Goal: Transaction & Acquisition: Purchase product/service

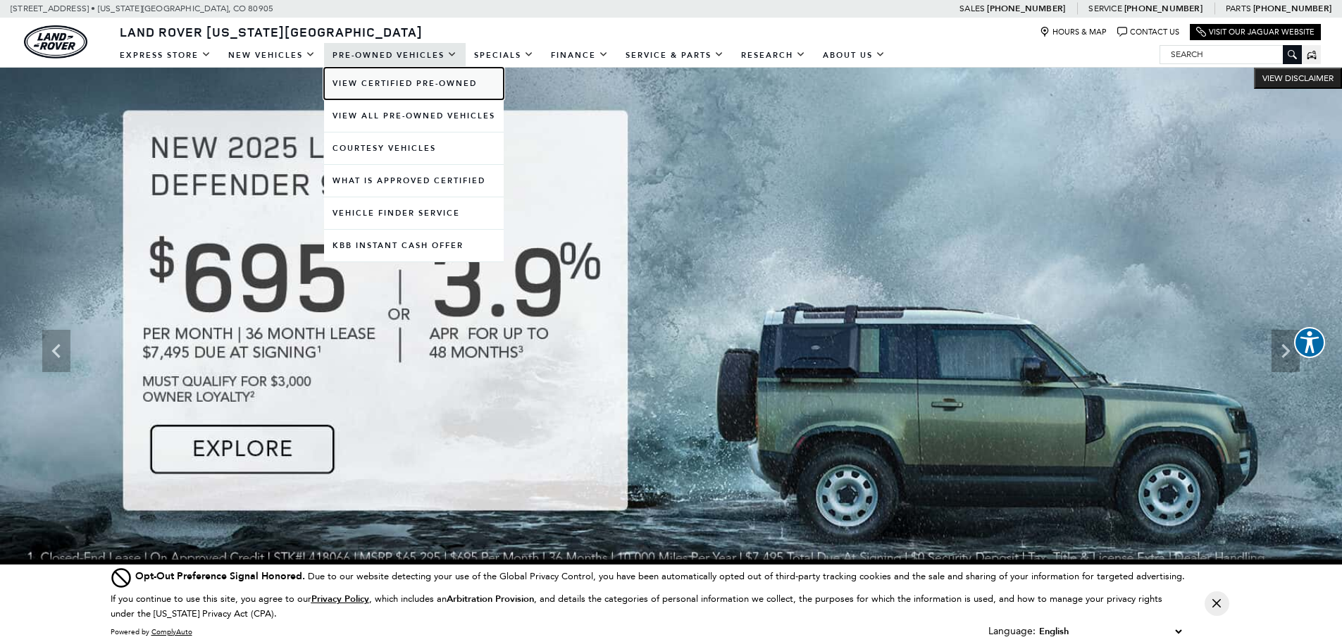
click at [373, 81] on link "View Certified Pre-Owned" at bounding box center [414, 84] width 180 height 32
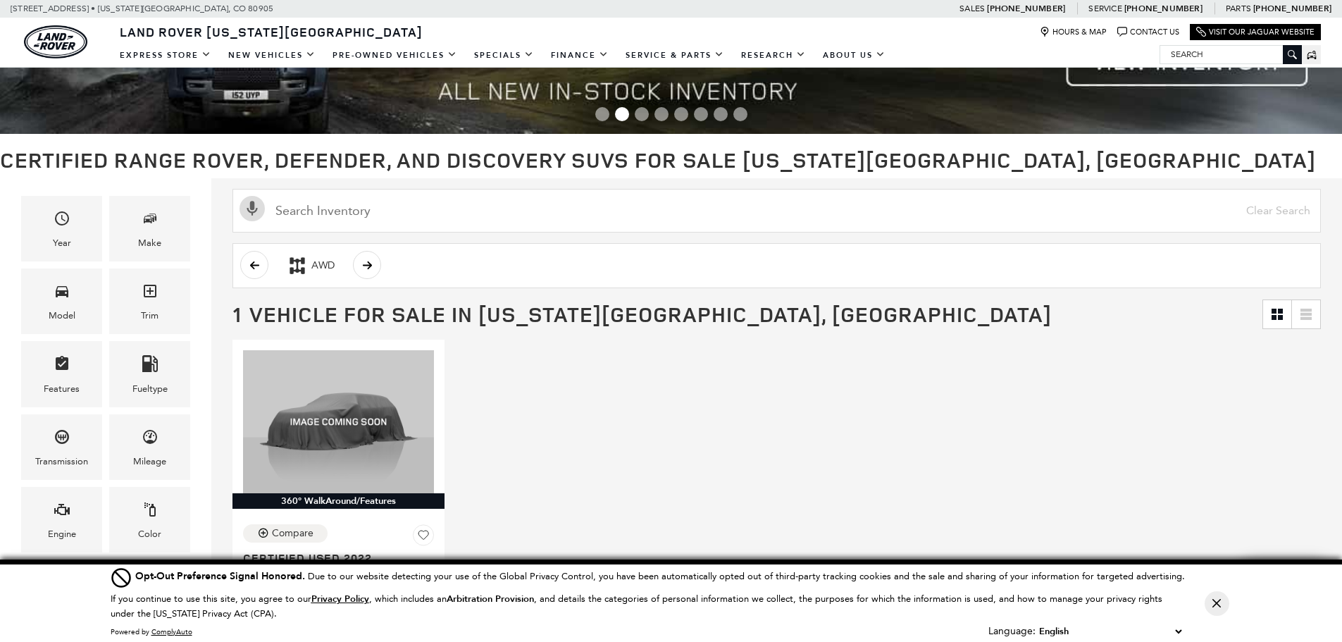
scroll to position [70, 0]
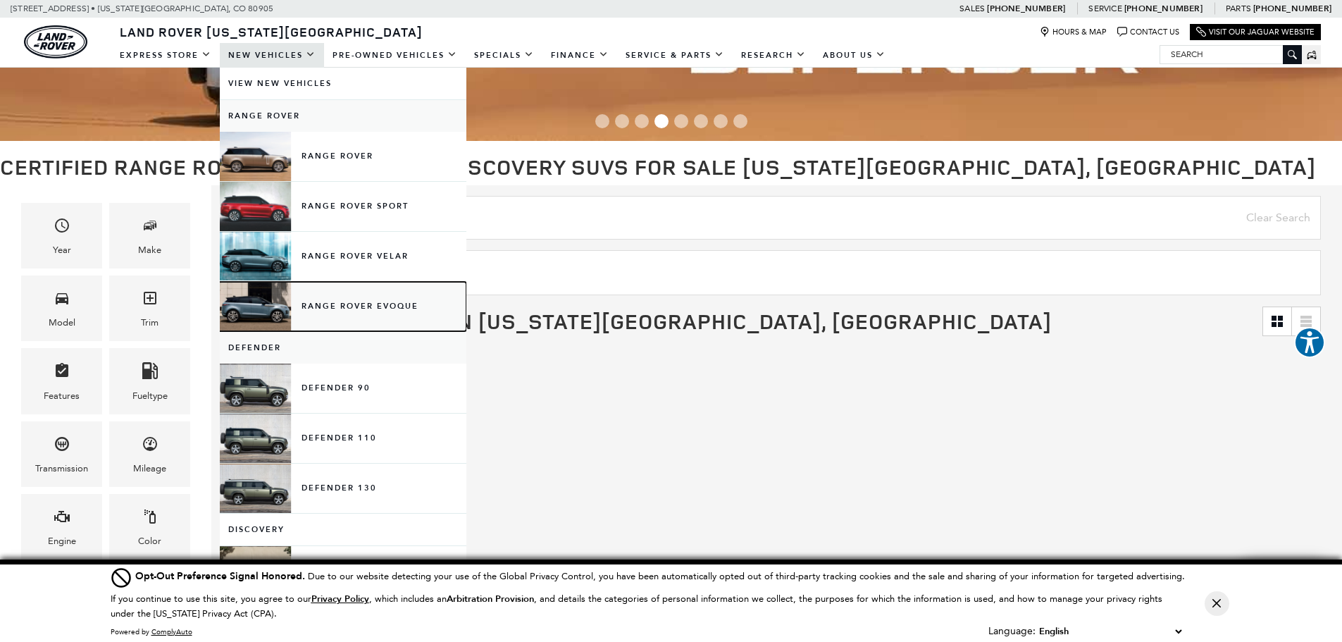
click at [352, 303] on link "Range Rover Evoque" at bounding box center [343, 306] width 247 height 49
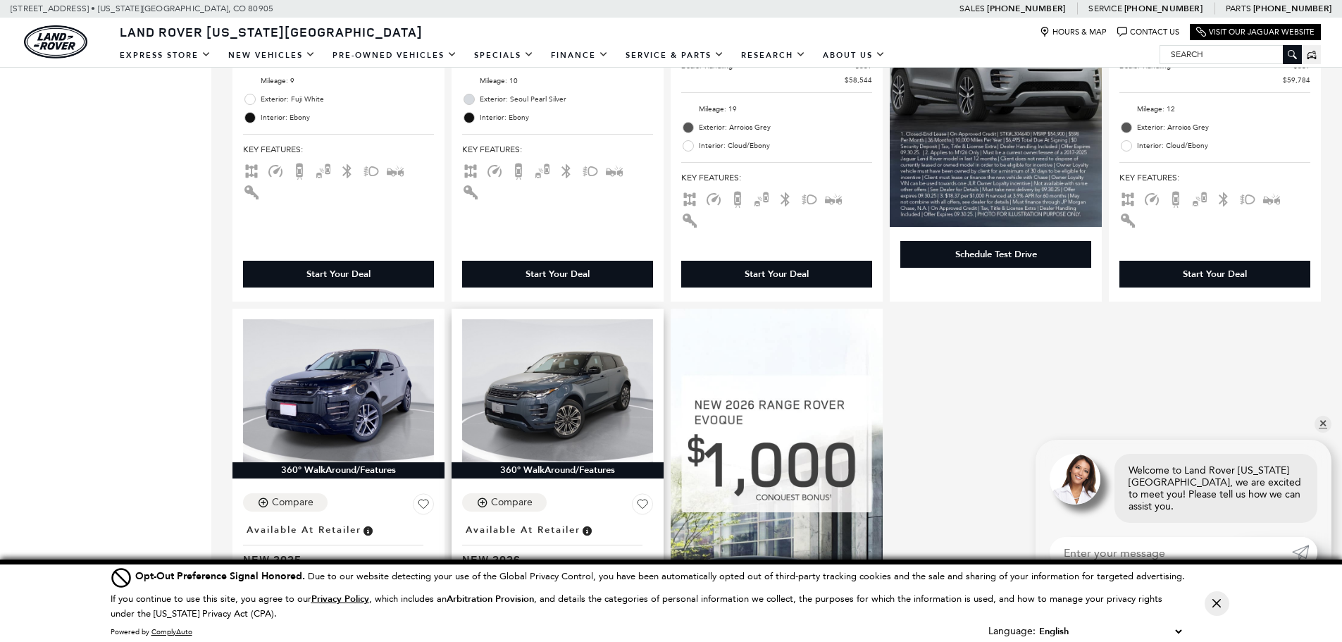
scroll to position [705, 0]
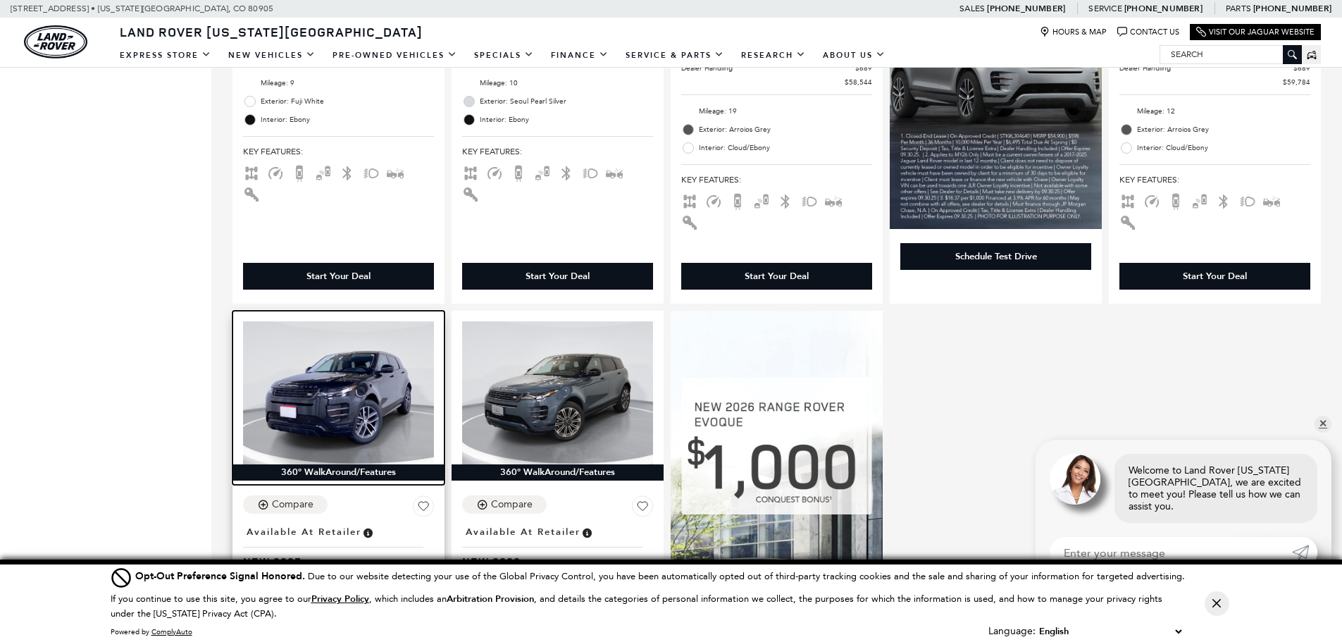
click at [366, 382] on img at bounding box center [338, 392] width 191 height 143
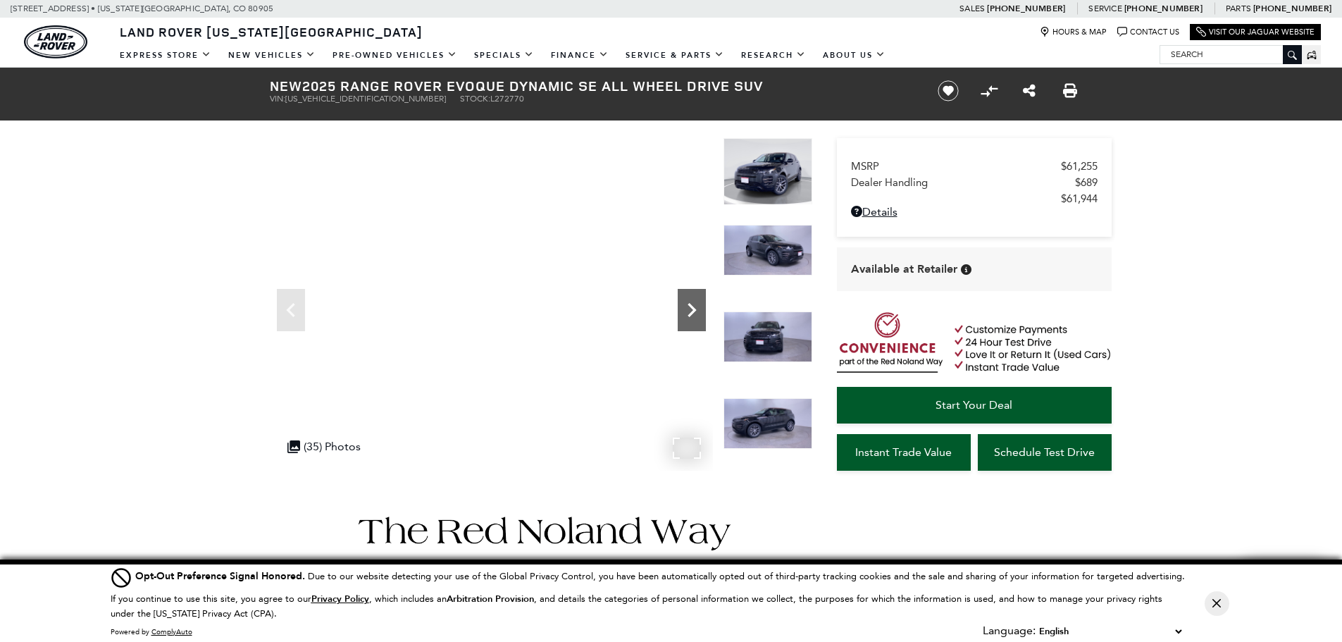
click at [693, 310] on icon "Next" at bounding box center [692, 310] width 8 height 14
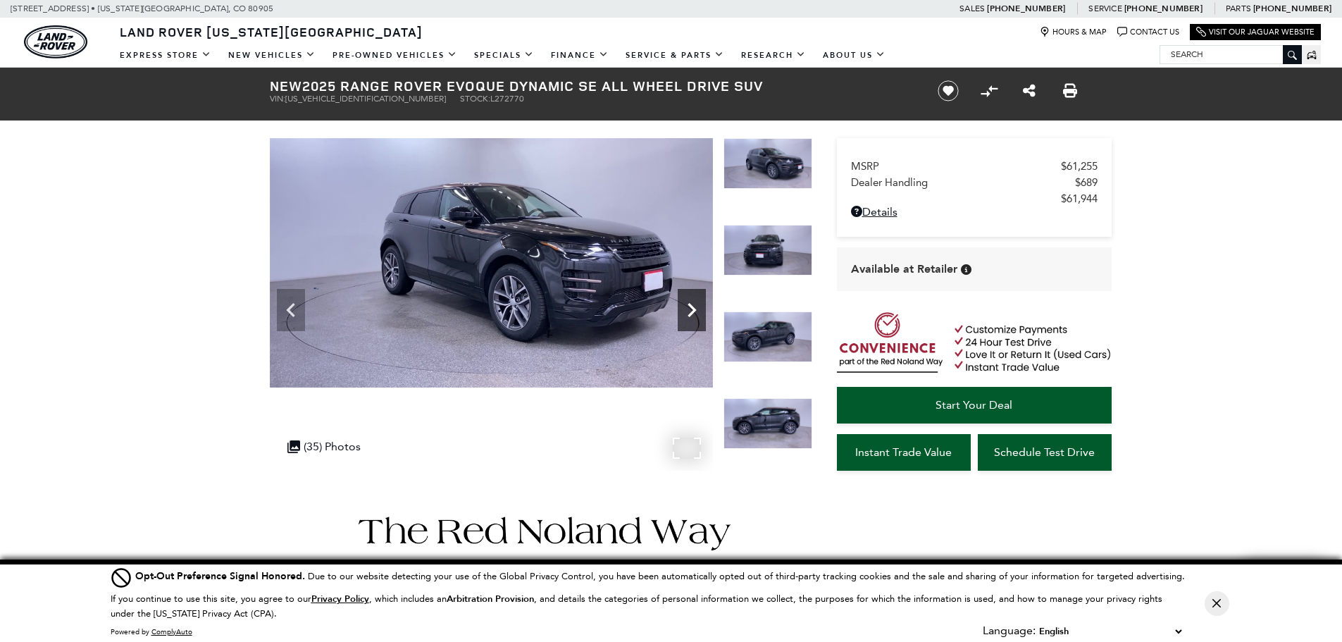
click at [693, 310] on icon "Next" at bounding box center [692, 310] width 8 height 14
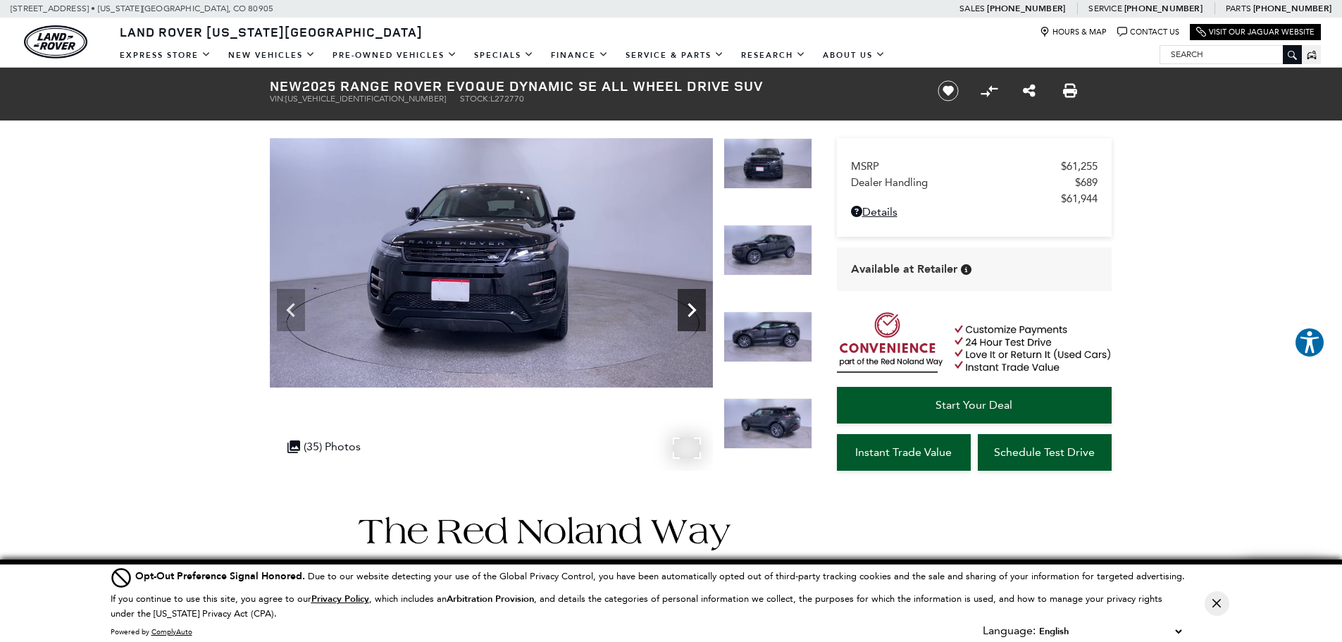
click at [686, 304] on icon "Next" at bounding box center [692, 310] width 28 height 28
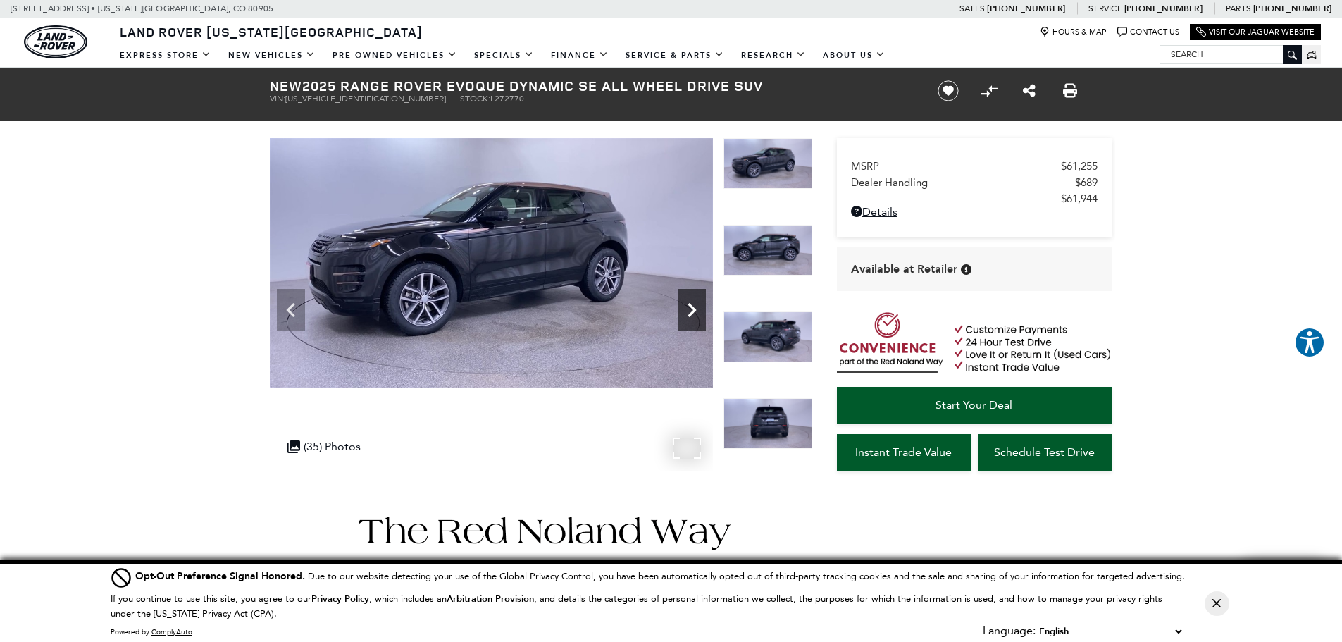
click at [686, 304] on icon "Next" at bounding box center [692, 310] width 28 height 28
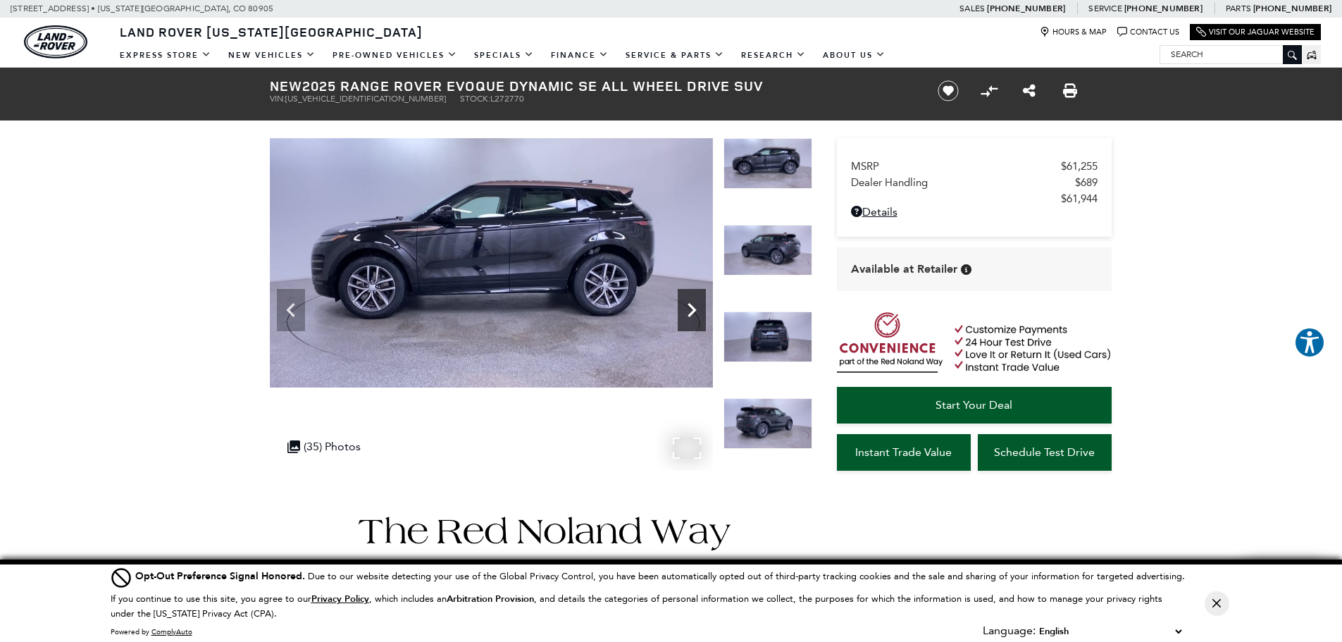
click at [686, 304] on icon "Next" at bounding box center [692, 310] width 28 height 28
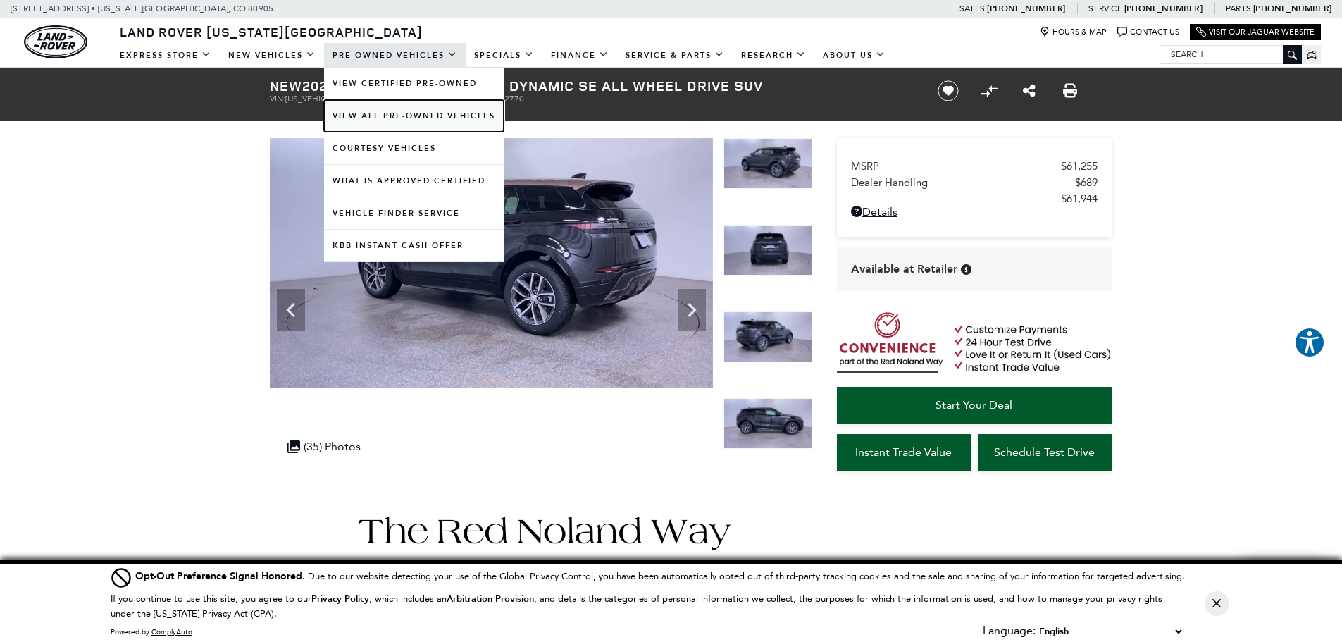
click at [383, 118] on link "View All Pre-Owned Vehicles" at bounding box center [414, 116] width 180 height 32
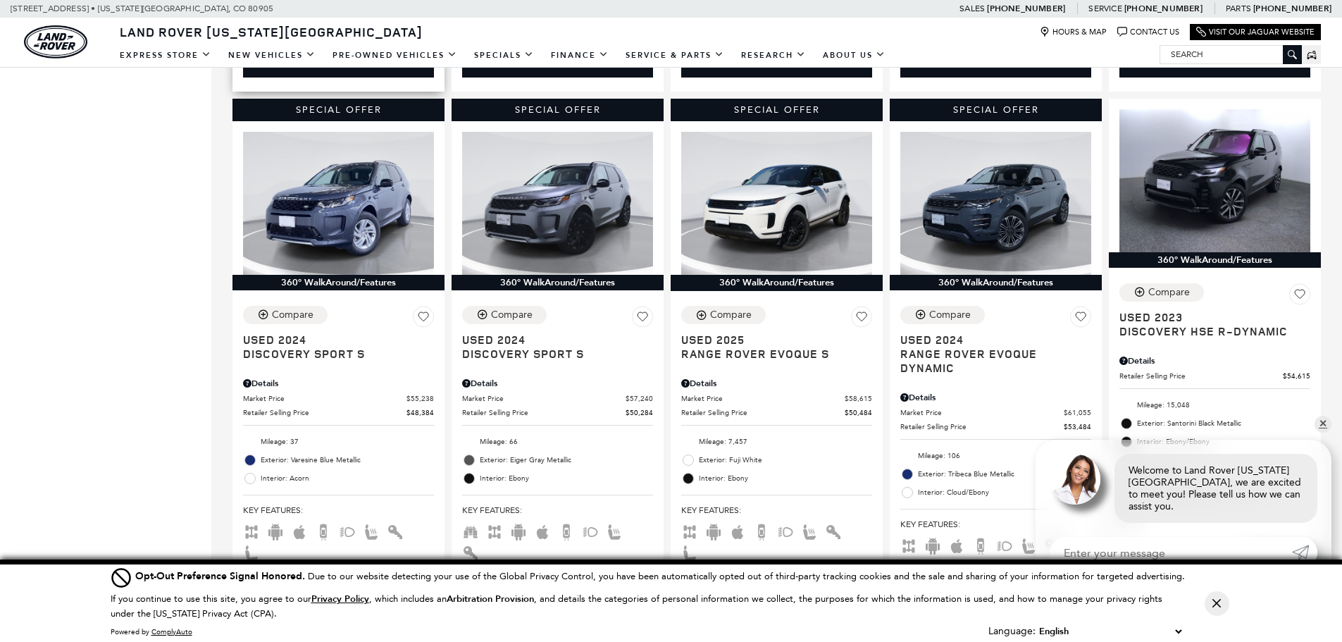
scroll to position [916, 0]
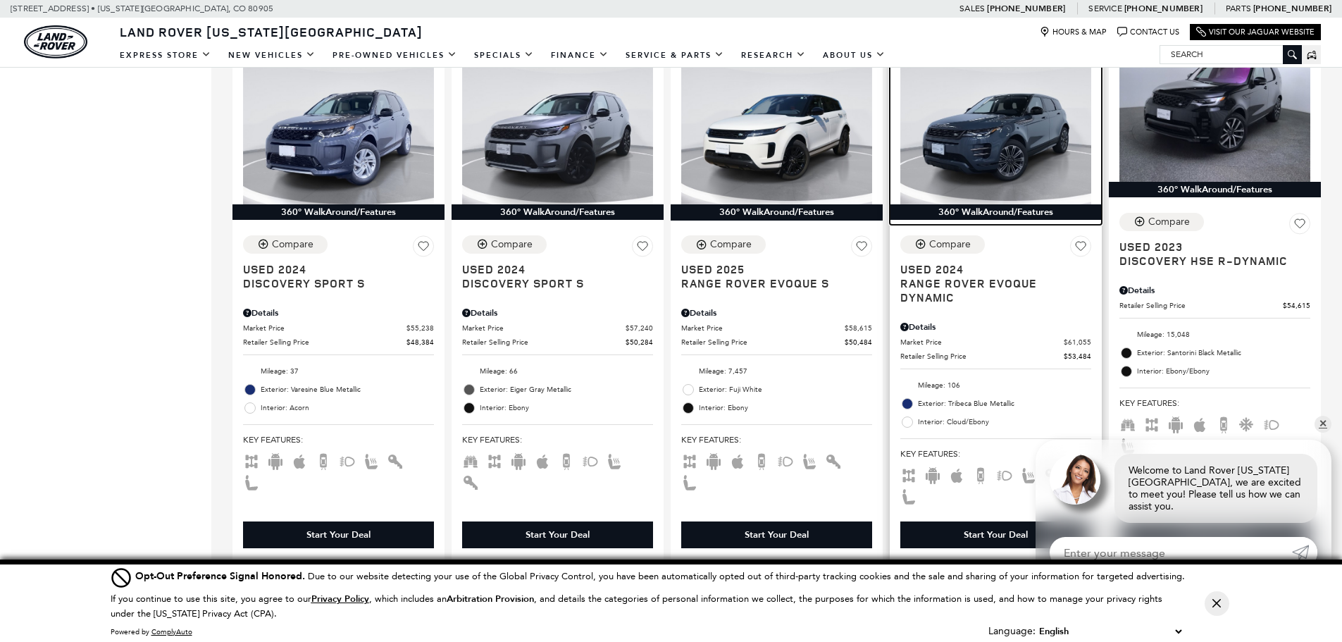
click at [1010, 125] on img at bounding box center [995, 132] width 191 height 143
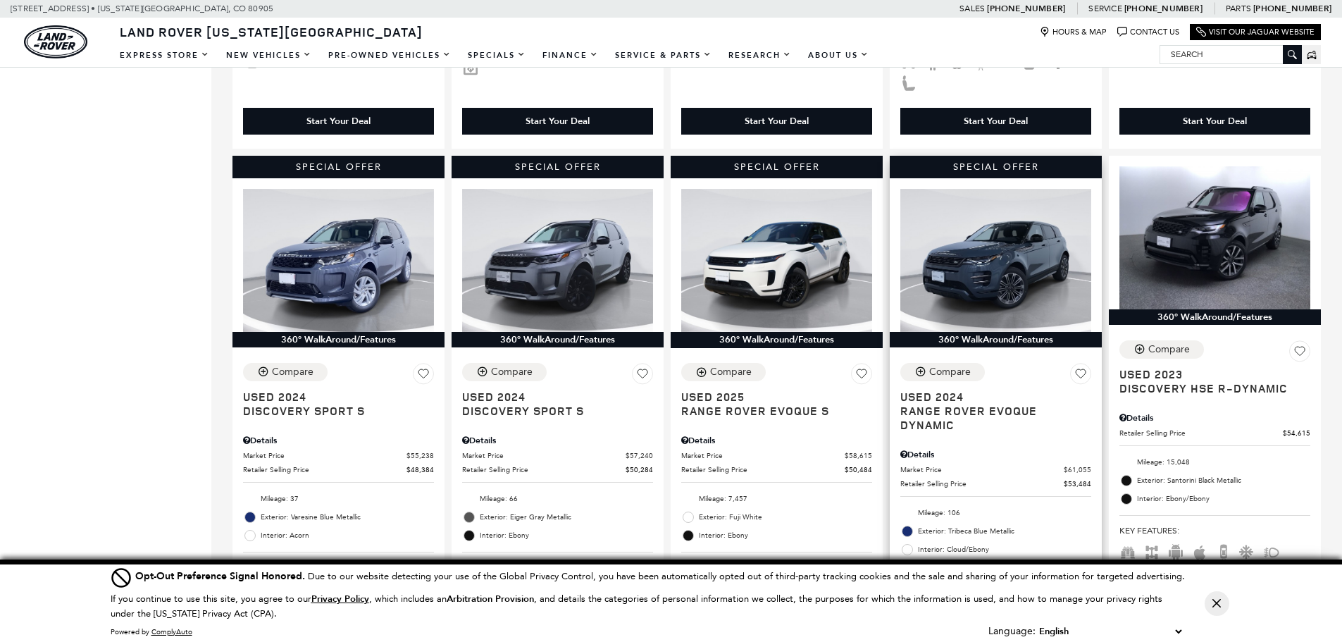
scroll to position [846, 0]
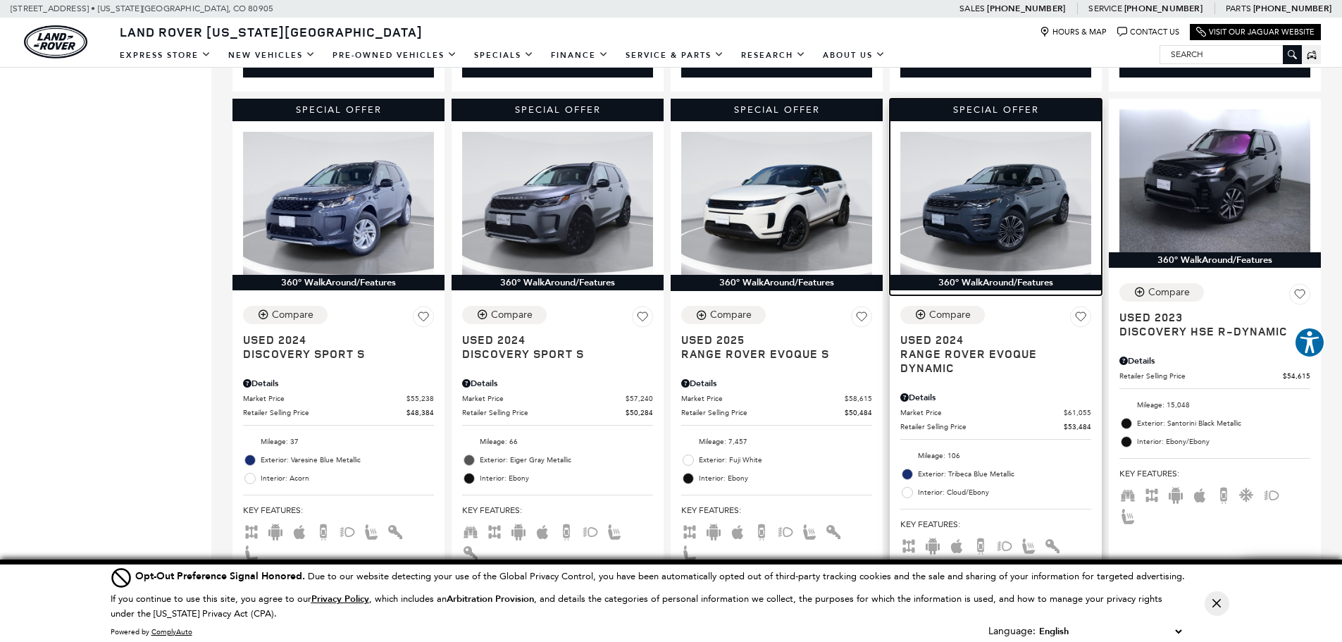
click at [1020, 187] on img at bounding box center [995, 203] width 191 height 143
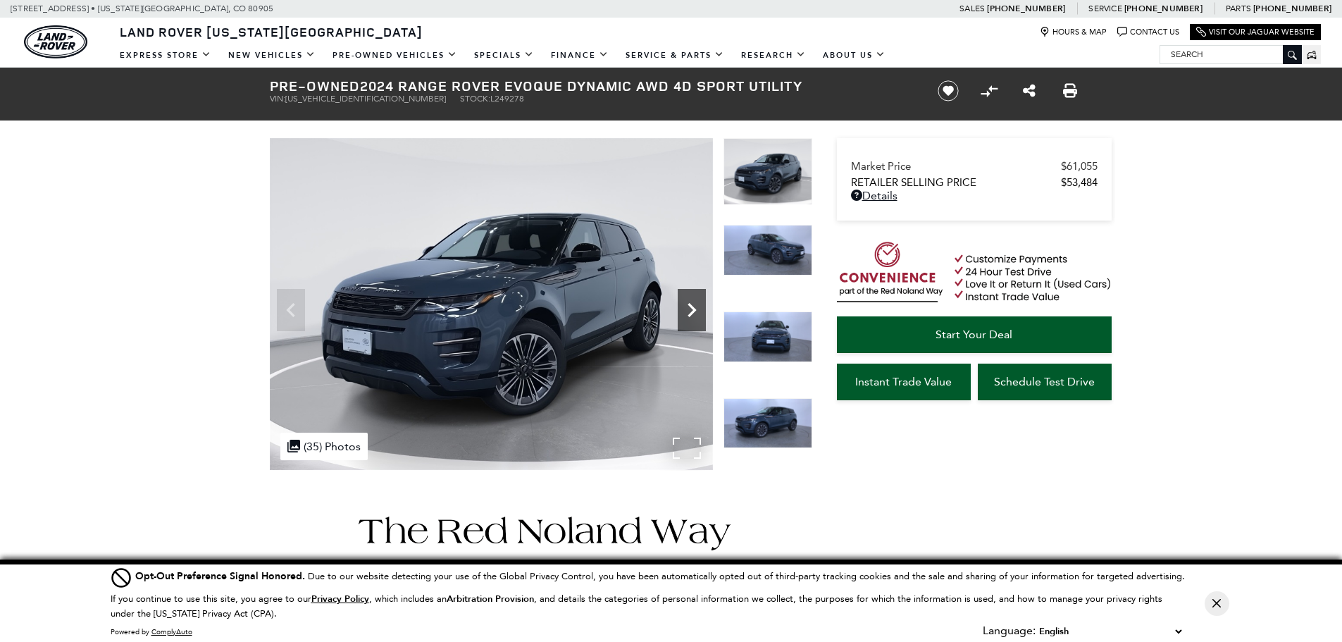
click at [687, 303] on icon "Next" at bounding box center [692, 310] width 28 height 28
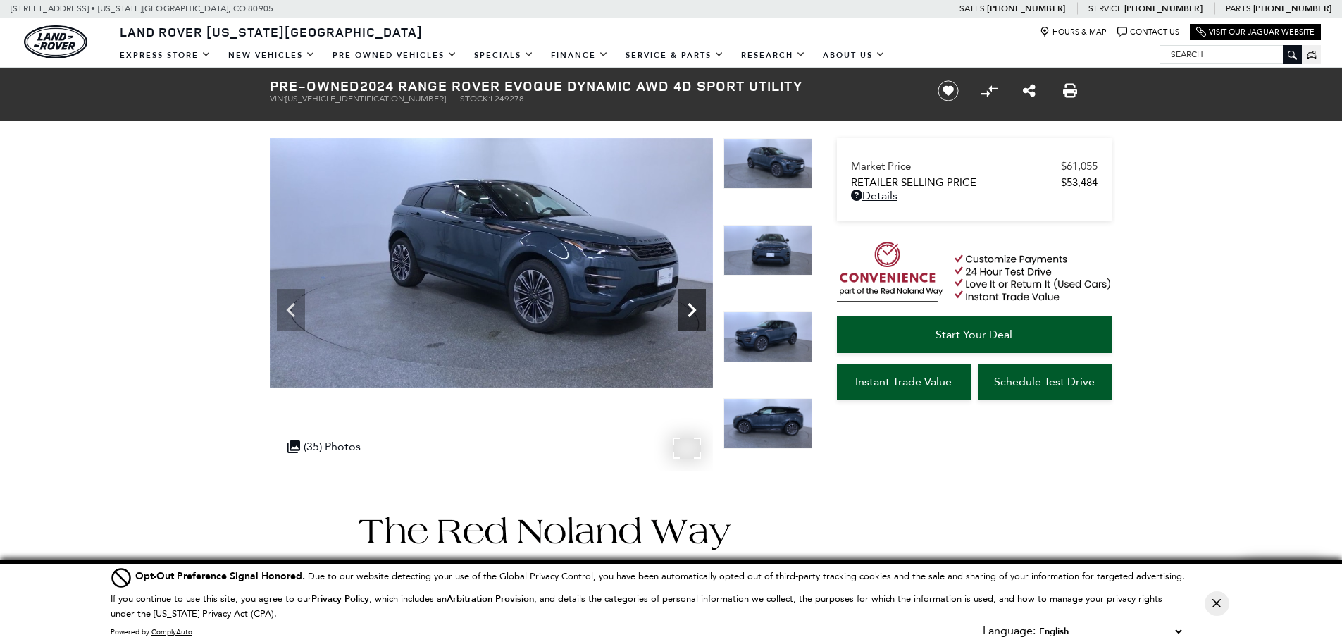
click at [688, 304] on icon "Next" at bounding box center [692, 310] width 28 height 28
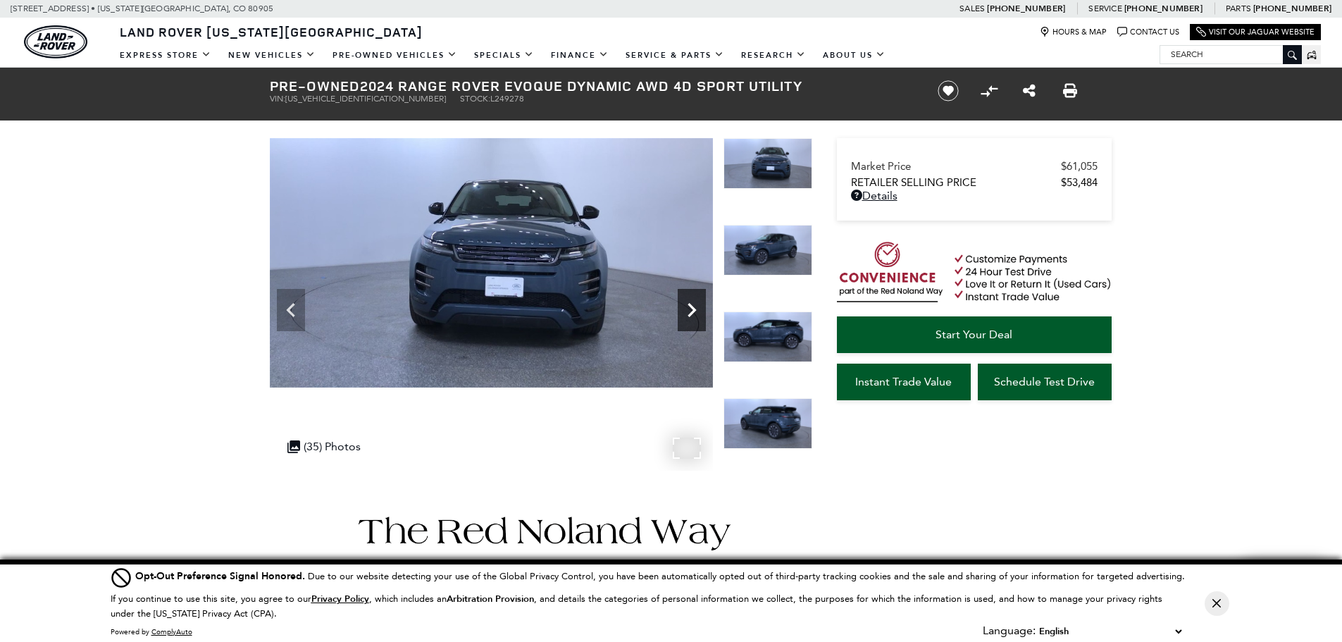
click at [688, 304] on icon "Next" at bounding box center [692, 310] width 28 height 28
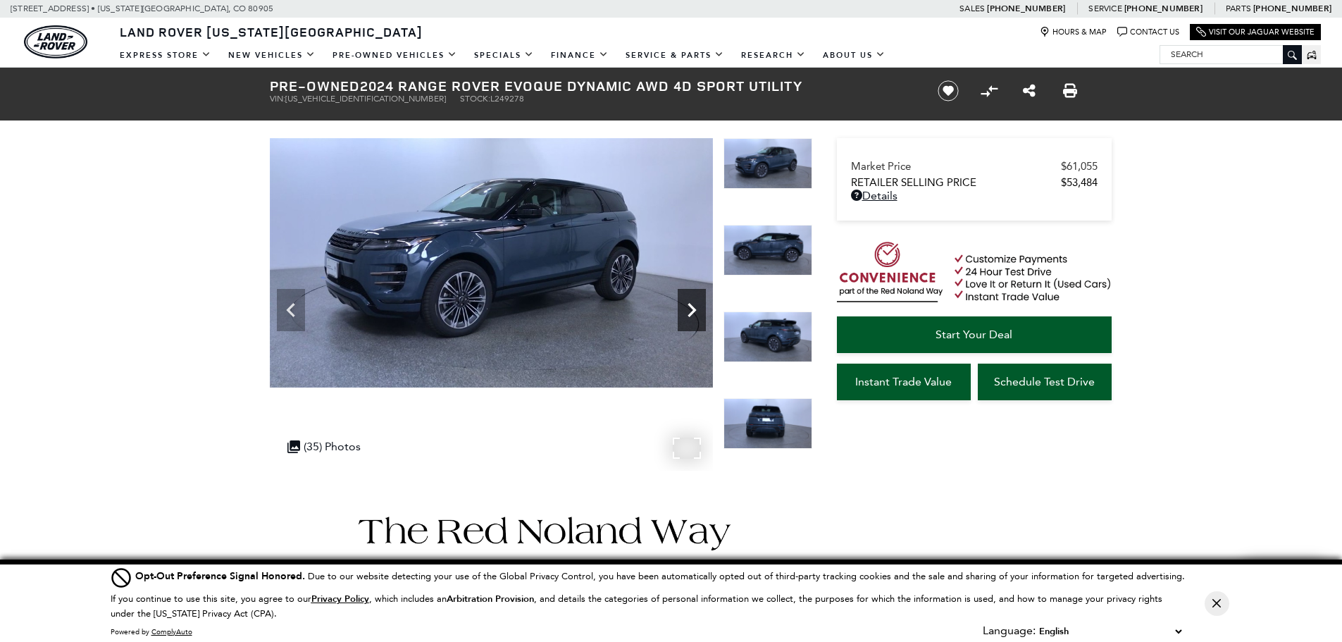
click at [688, 304] on icon "Next" at bounding box center [692, 310] width 28 height 28
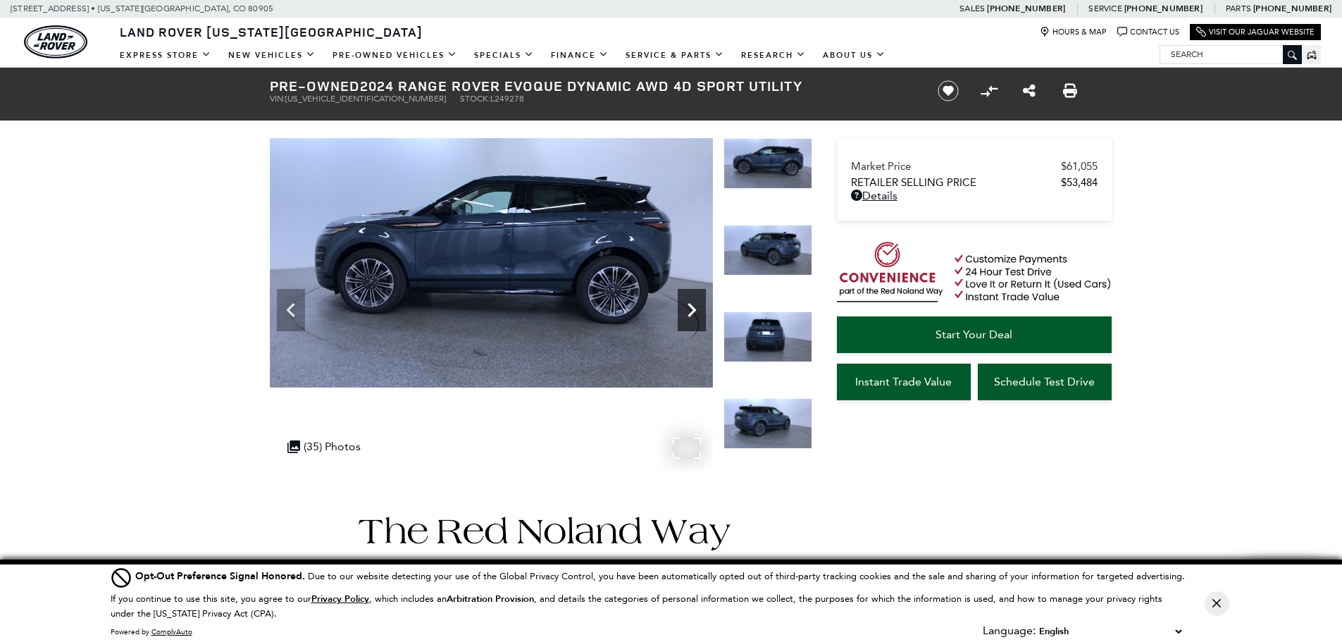
click at [688, 304] on icon "Next" at bounding box center [692, 310] width 28 height 28
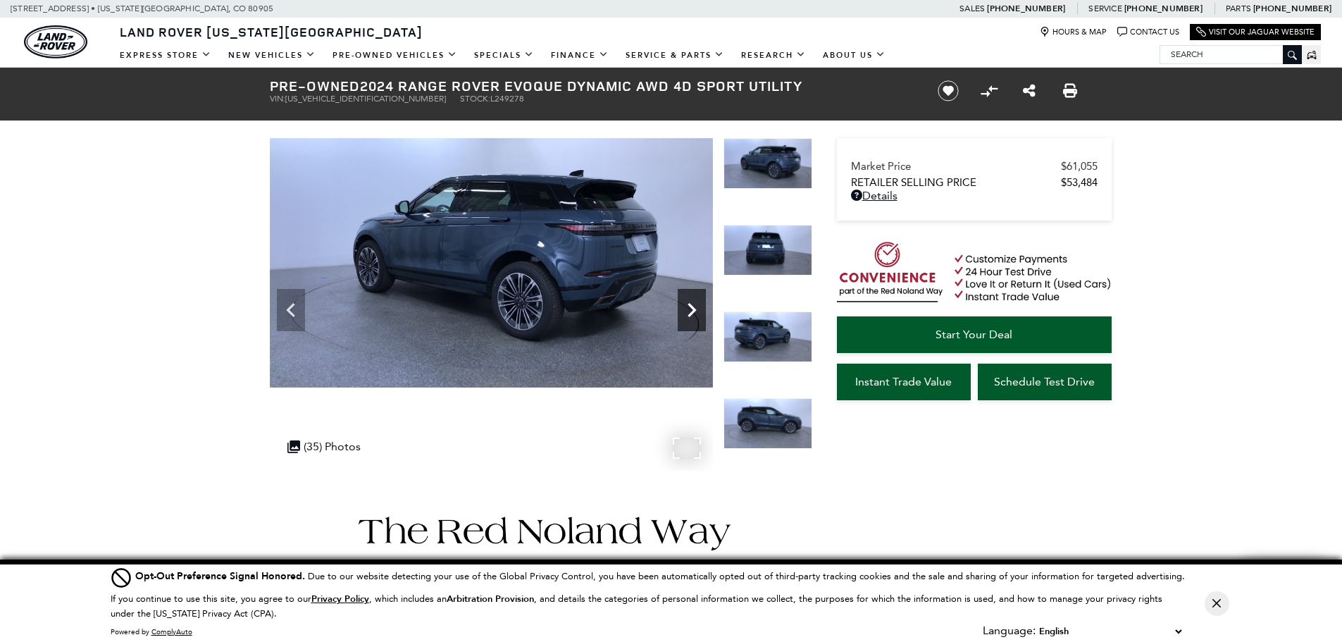
click at [688, 304] on icon "Next" at bounding box center [692, 310] width 28 height 28
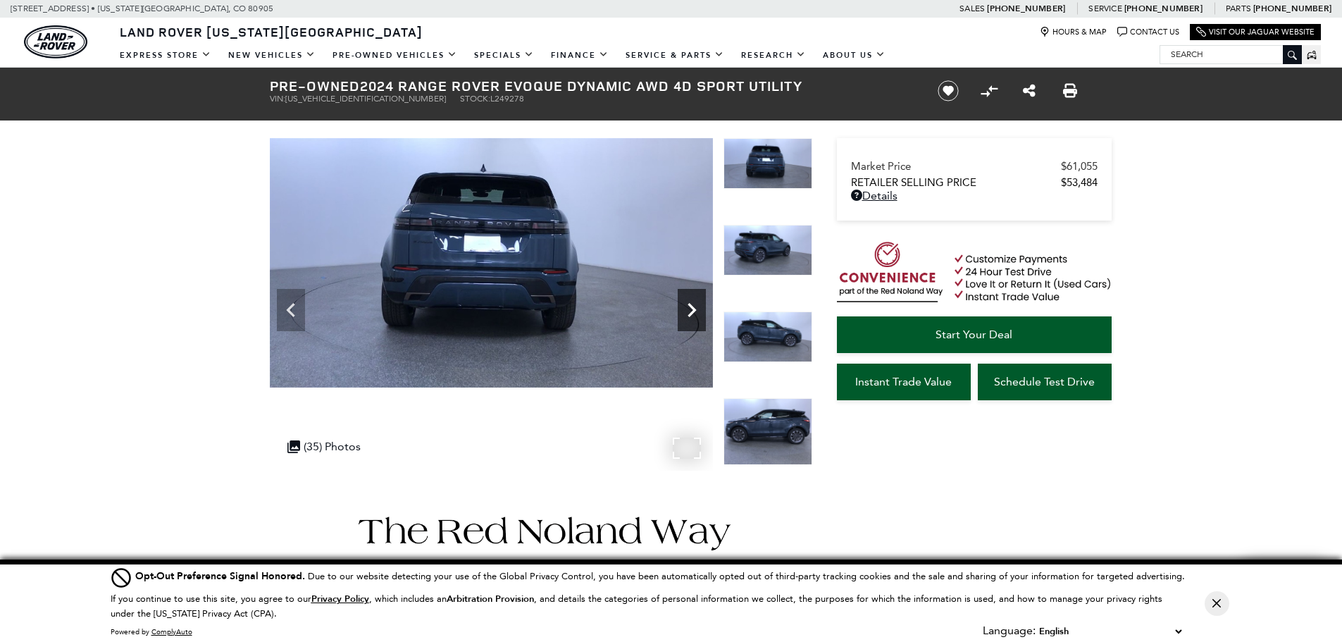
click at [688, 304] on icon "Next" at bounding box center [692, 310] width 28 height 28
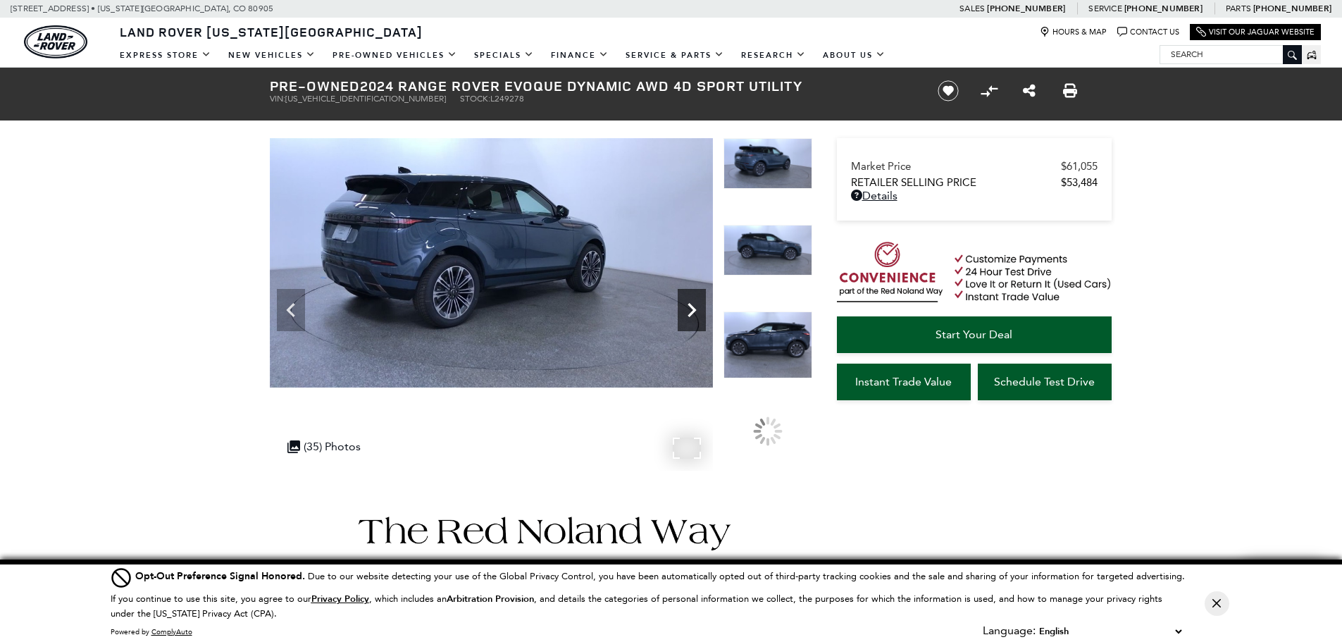
click at [688, 304] on icon "Next" at bounding box center [692, 310] width 28 height 28
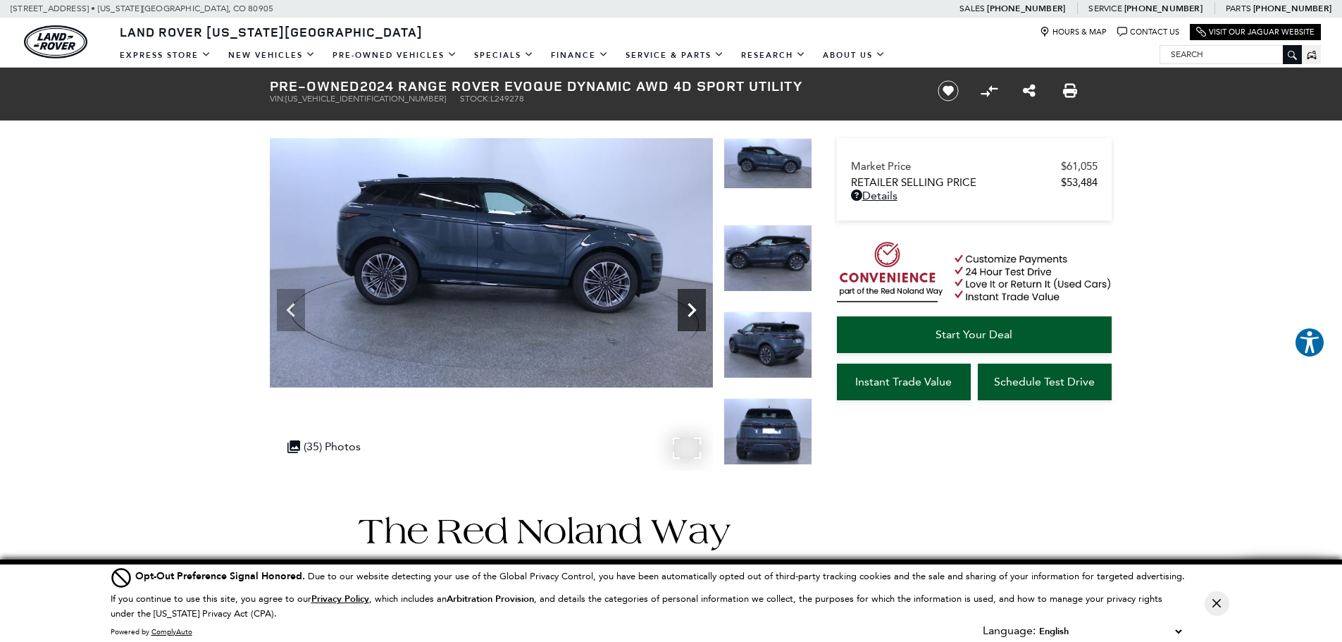
click at [688, 304] on icon "Next" at bounding box center [692, 310] width 28 height 28
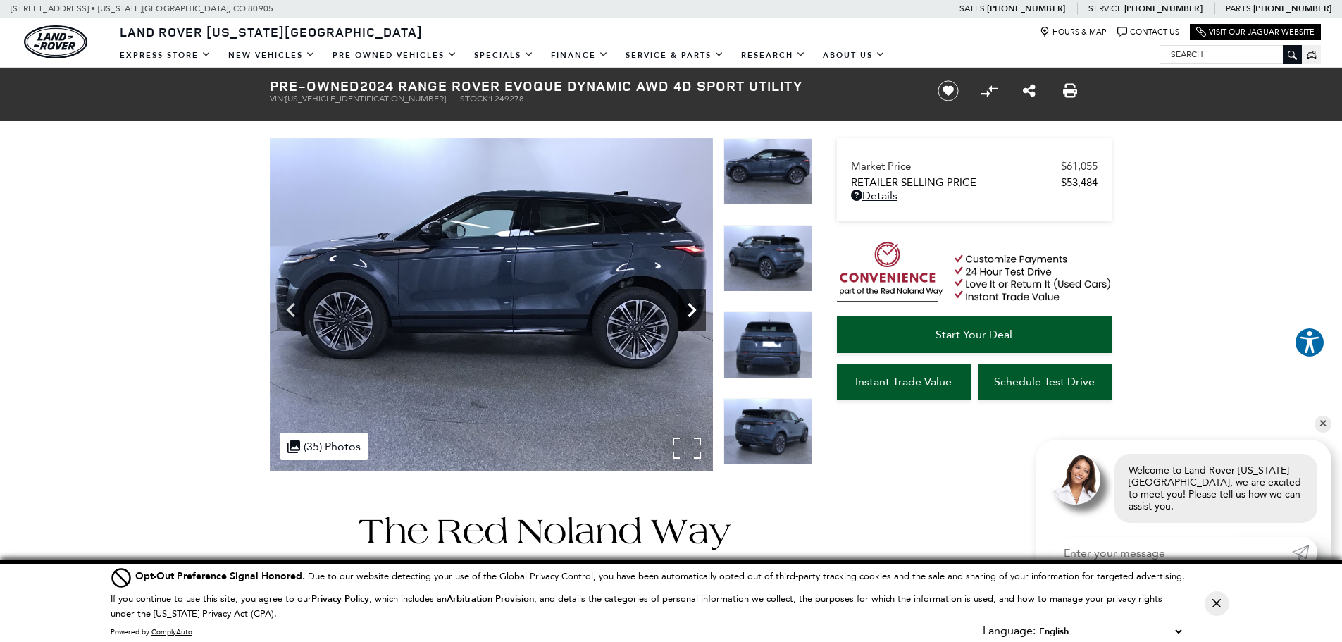
click at [688, 304] on icon "Next" at bounding box center [692, 310] width 28 height 28
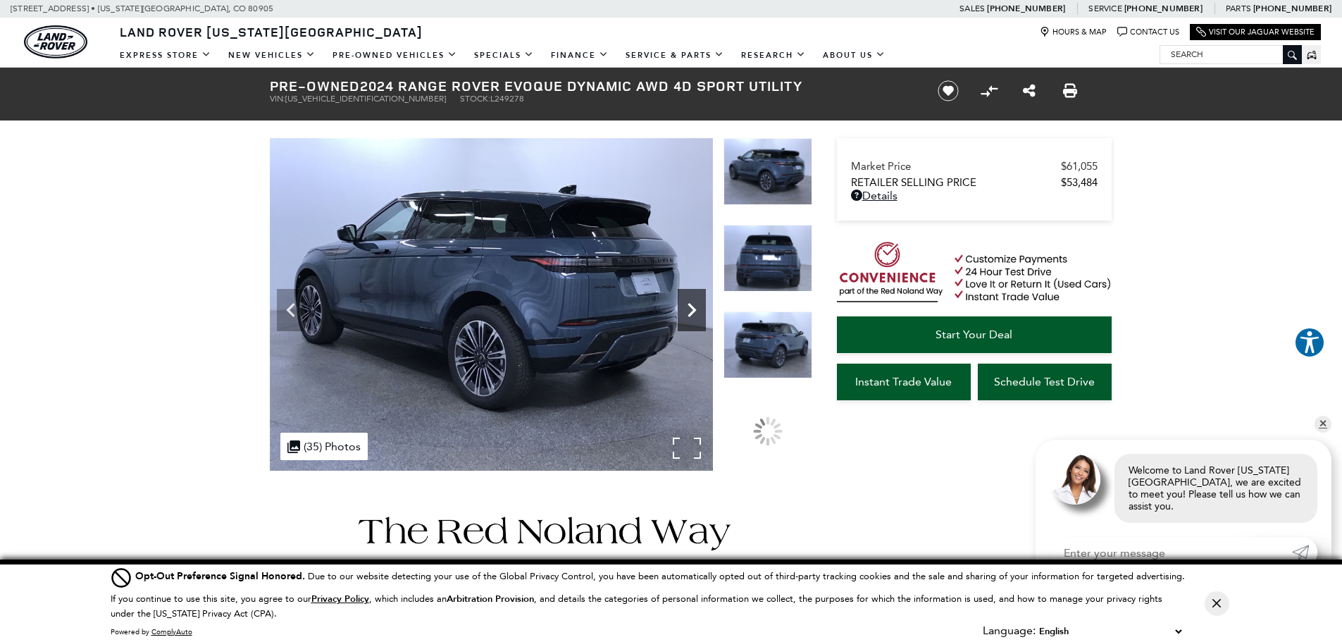
click at [688, 304] on icon "Next" at bounding box center [692, 310] width 28 height 28
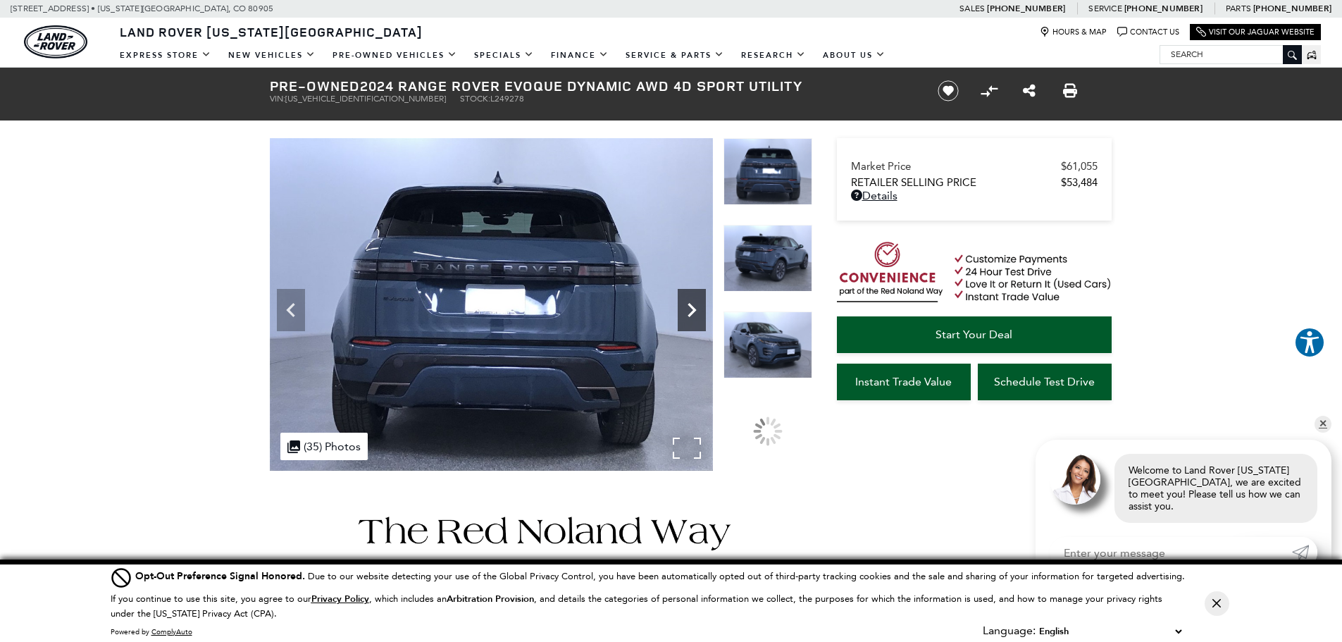
click at [688, 304] on icon "Next" at bounding box center [692, 310] width 28 height 28
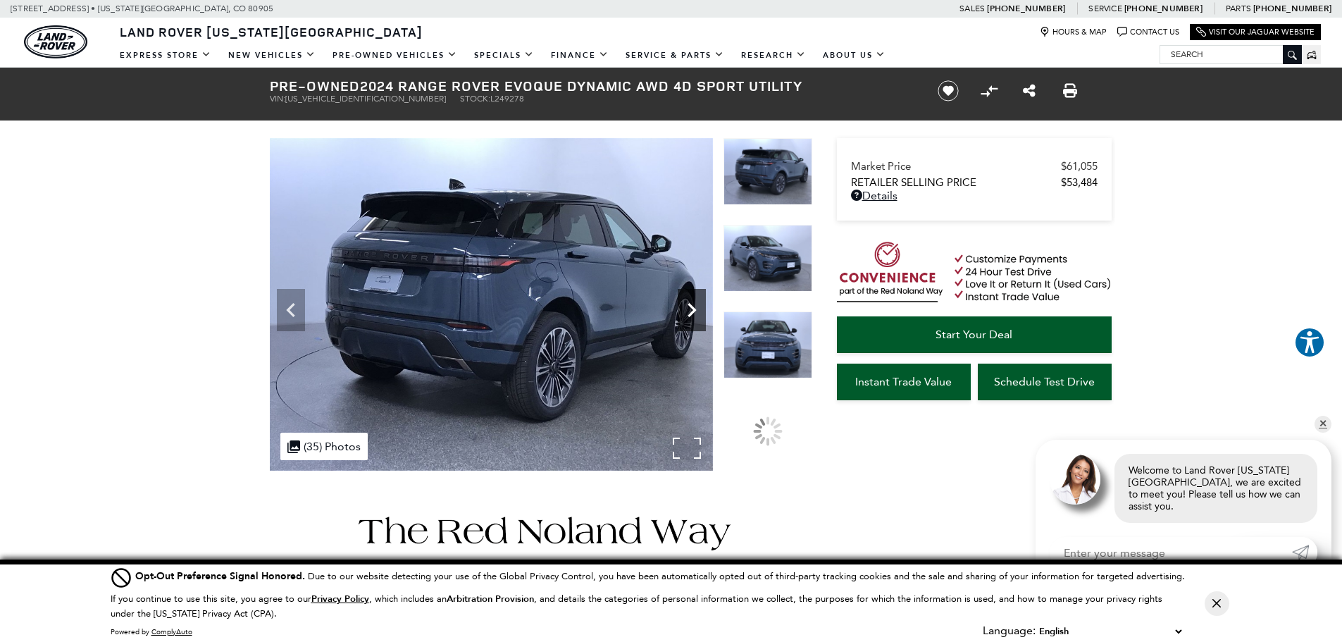
click at [688, 304] on icon "Next" at bounding box center [692, 310] width 28 height 28
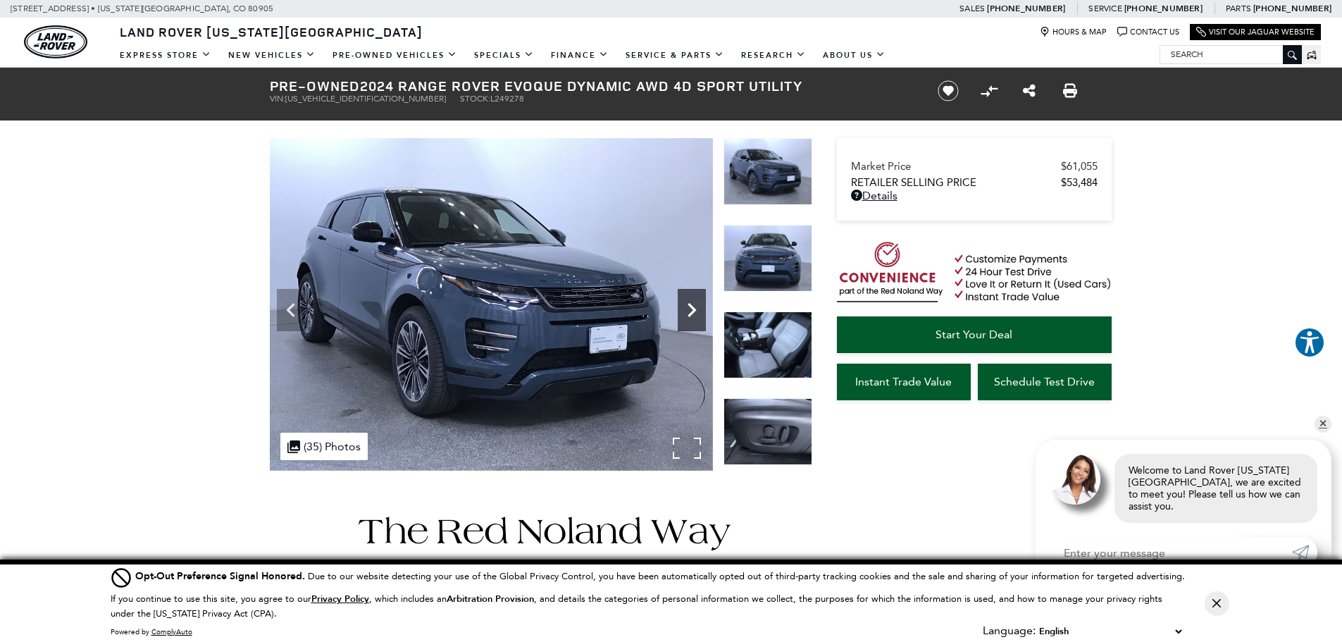
click at [688, 304] on icon "Next" at bounding box center [692, 310] width 28 height 28
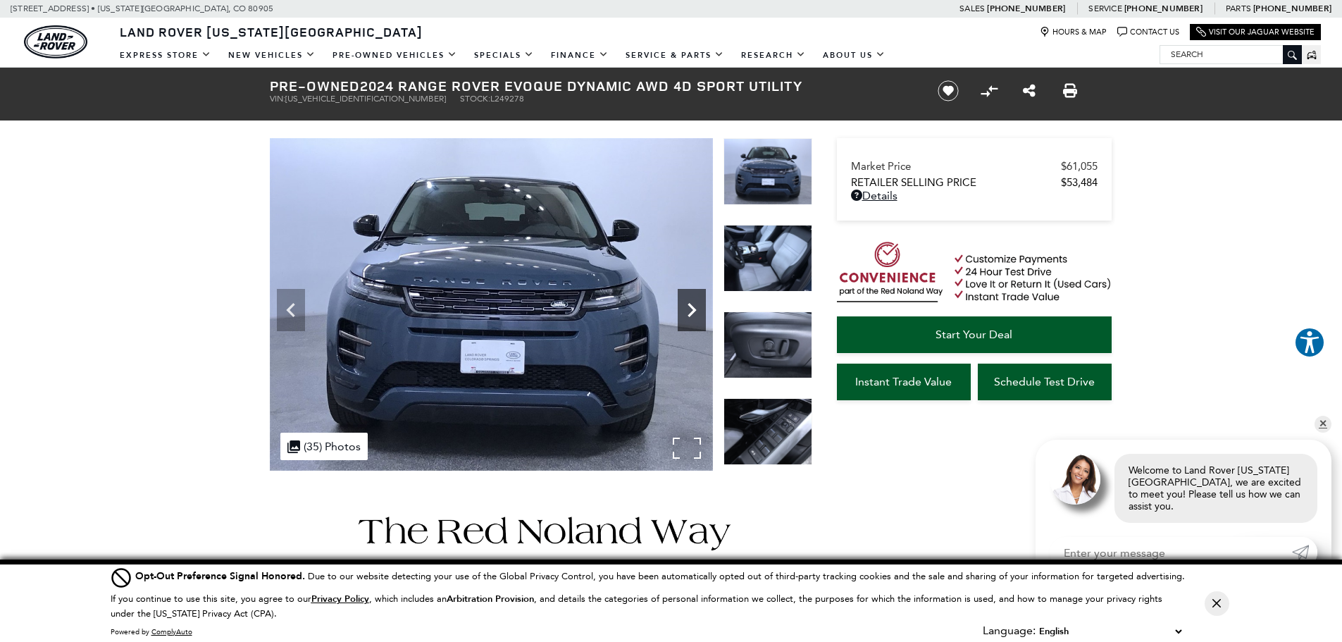
click at [688, 304] on icon "Next" at bounding box center [692, 310] width 28 height 28
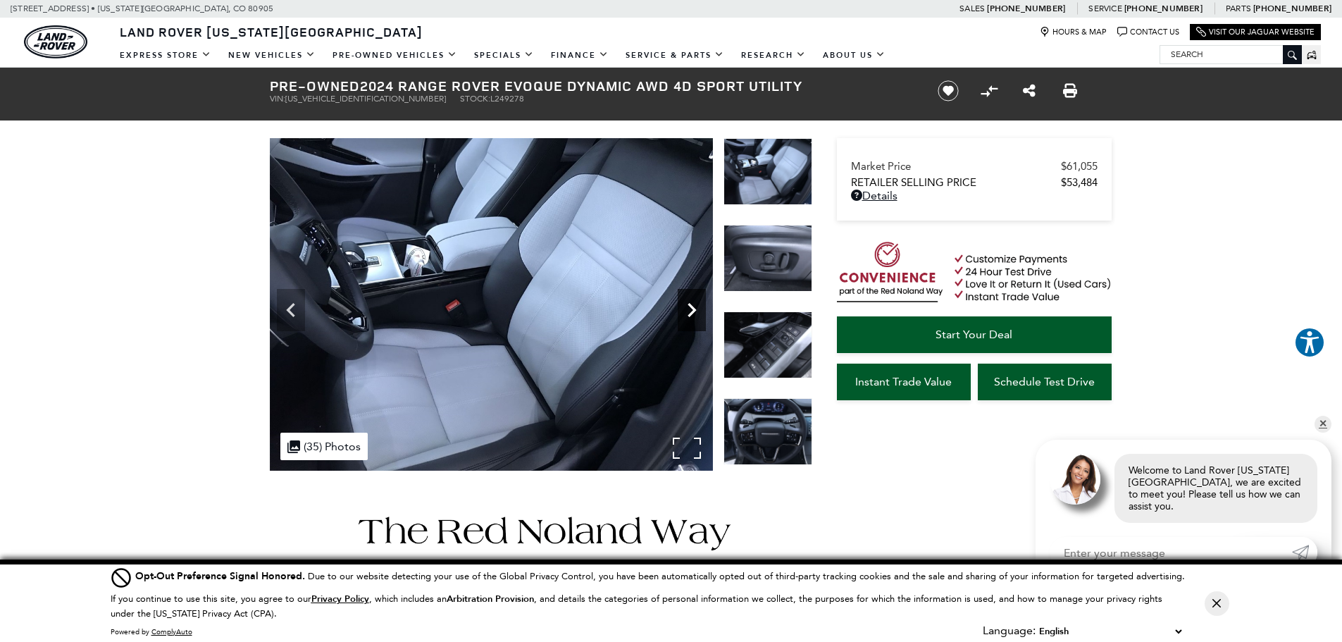
click at [688, 310] on icon "Next" at bounding box center [692, 310] width 28 height 28
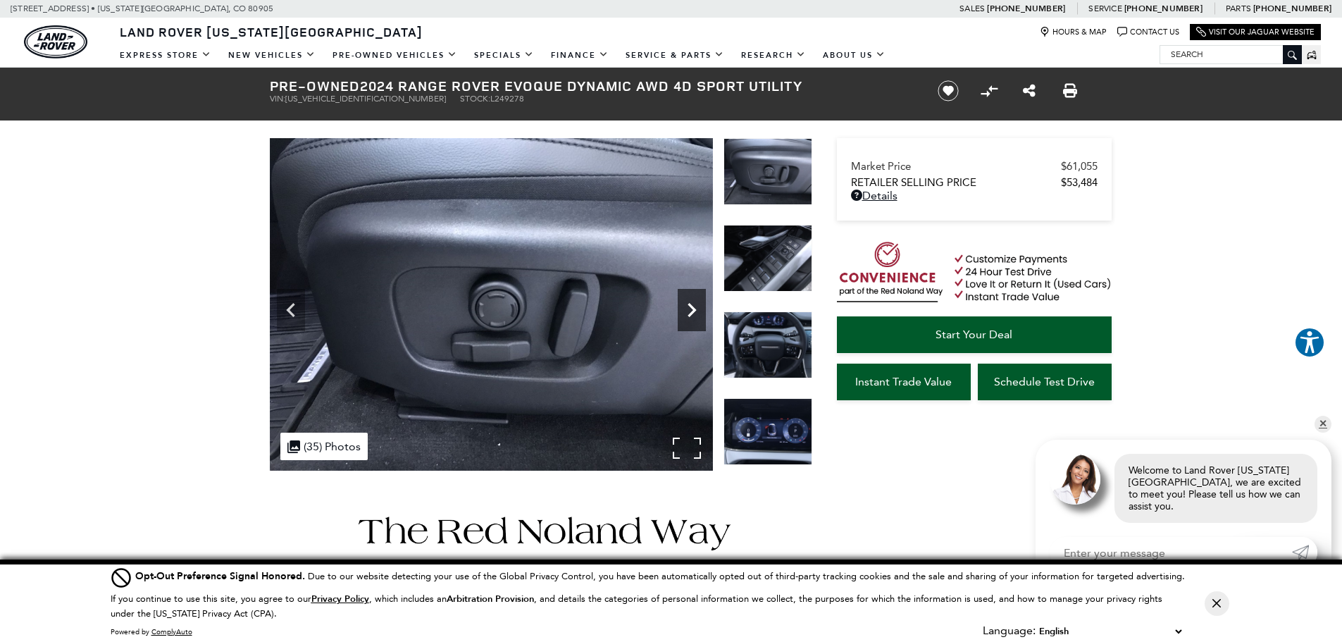
click at [688, 310] on icon "Next" at bounding box center [692, 310] width 28 height 28
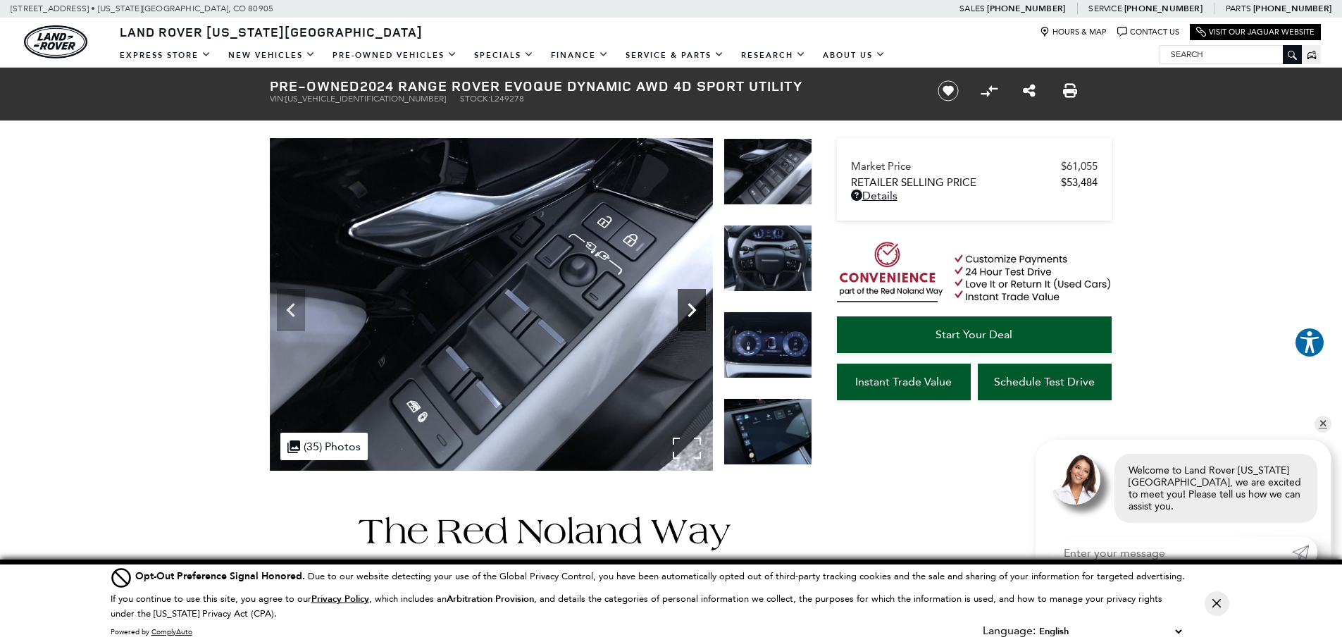
click at [688, 310] on icon "Next" at bounding box center [692, 310] width 28 height 28
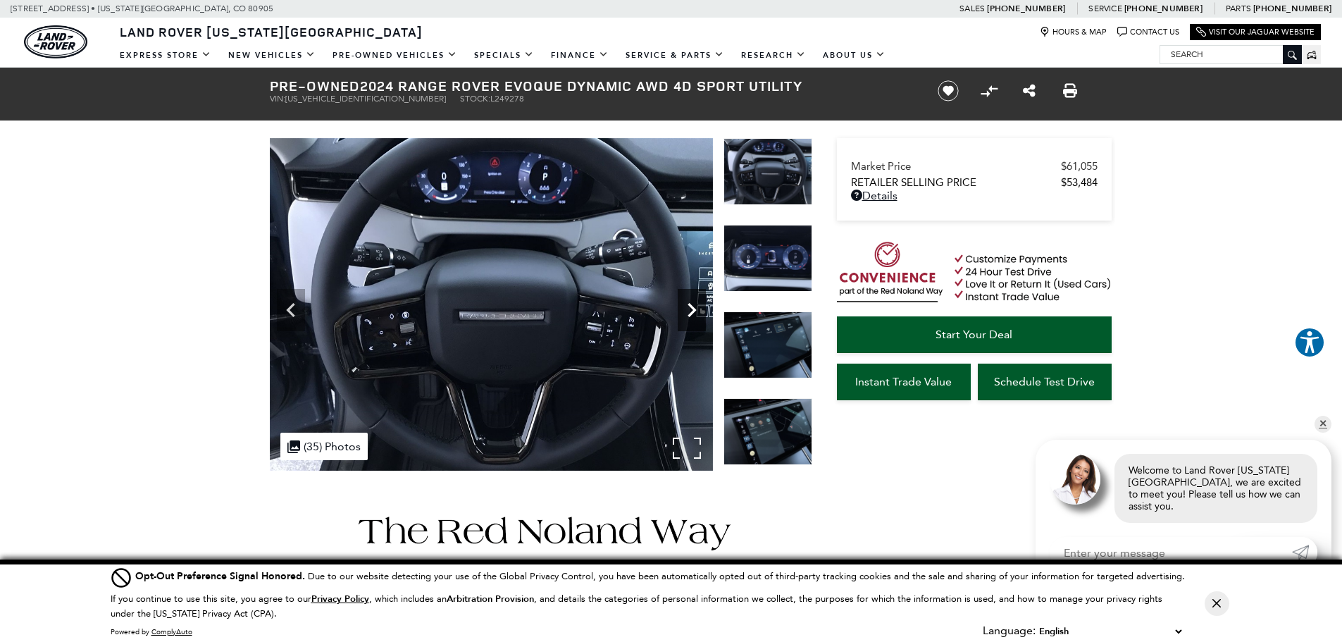
click at [693, 309] on icon "Next" at bounding box center [692, 310] width 8 height 14
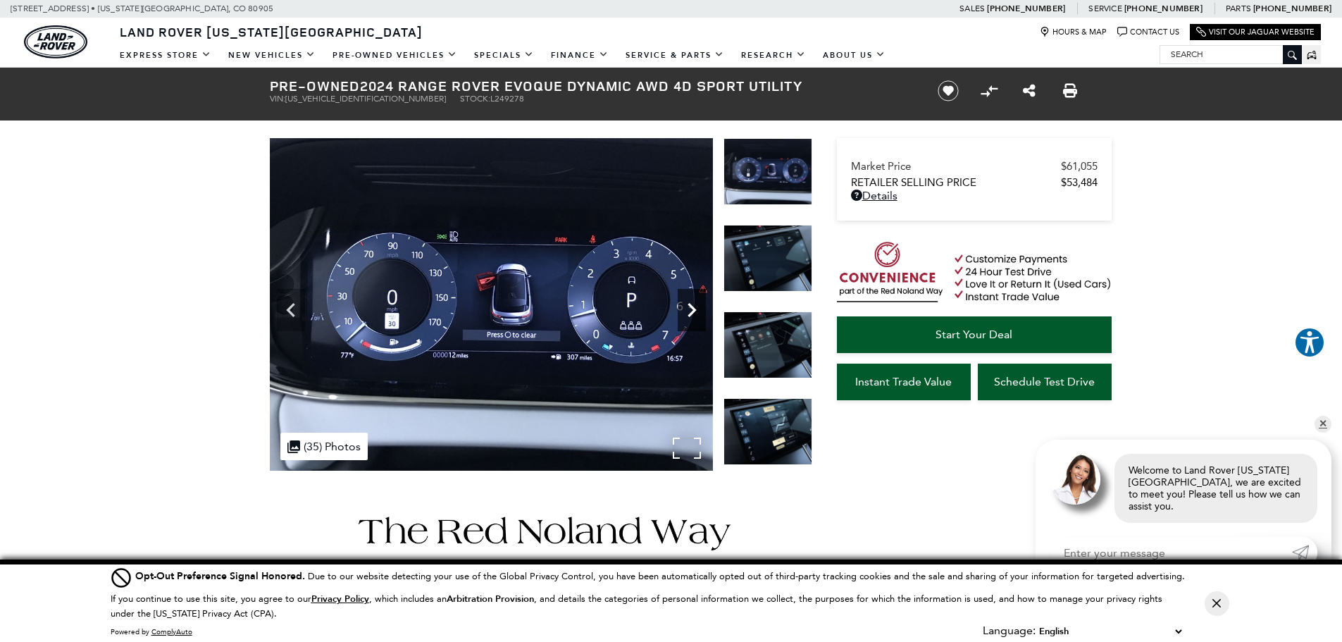
click at [694, 311] on icon "Next" at bounding box center [692, 310] width 8 height 14
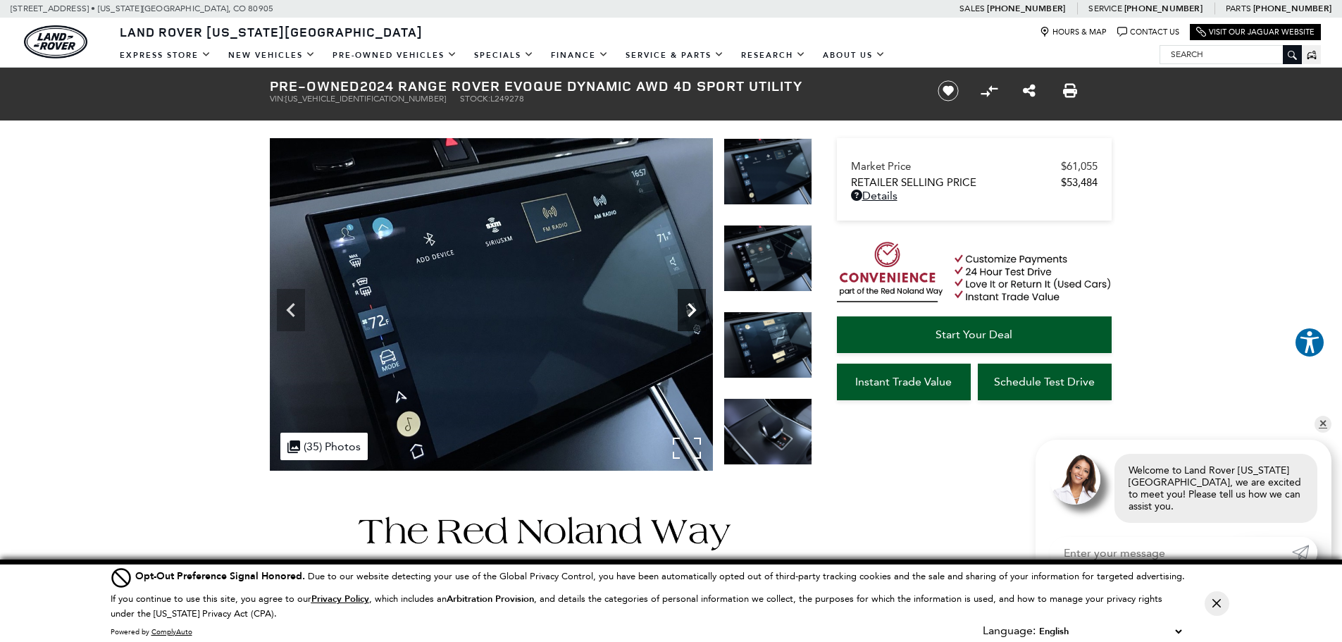
click at [694, 311] on icon "Next" at bounding box center [692, 310] width 8 height 14
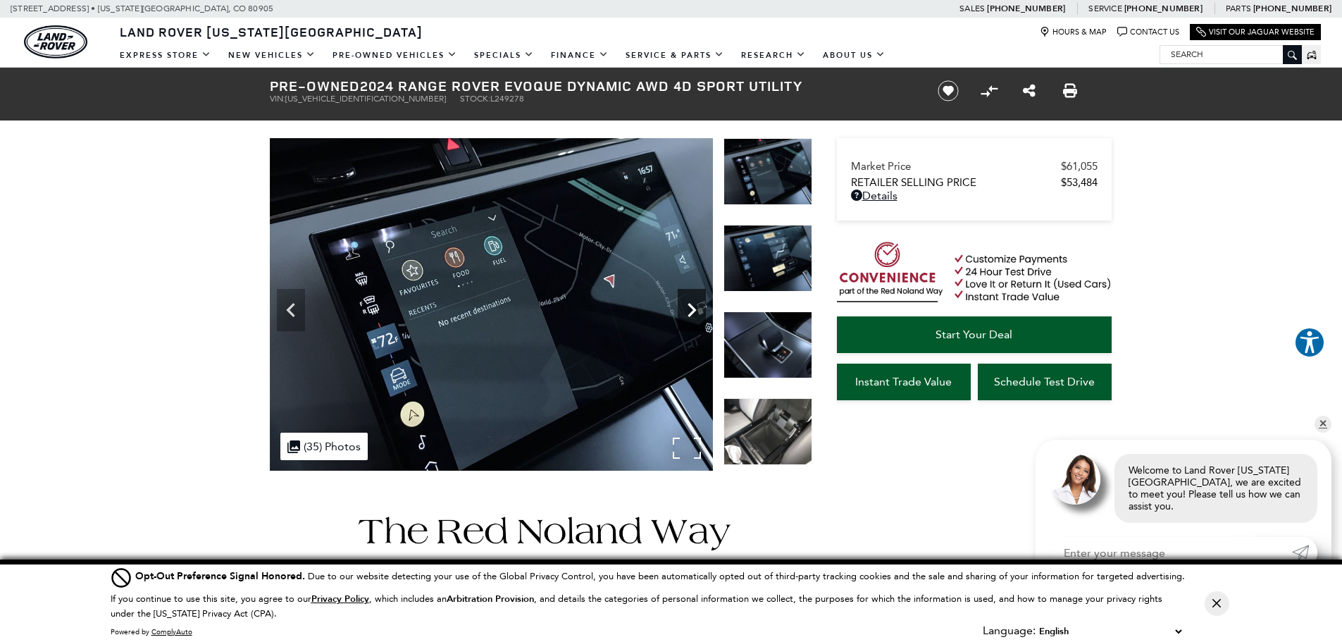
click at [694, 311] on icon "Next" at bounding box center [692, 310] width 8 height 14
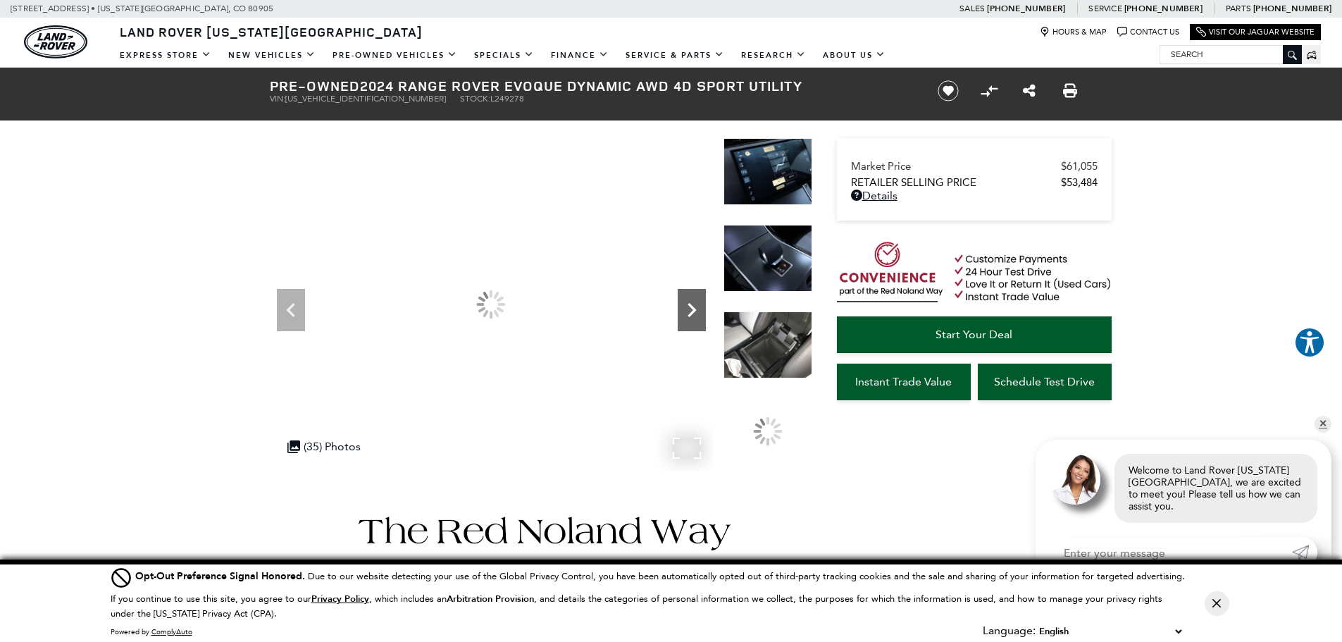
click at [694, 311] on icon "Next" at bounding box center [692, 310] width 8 height 14
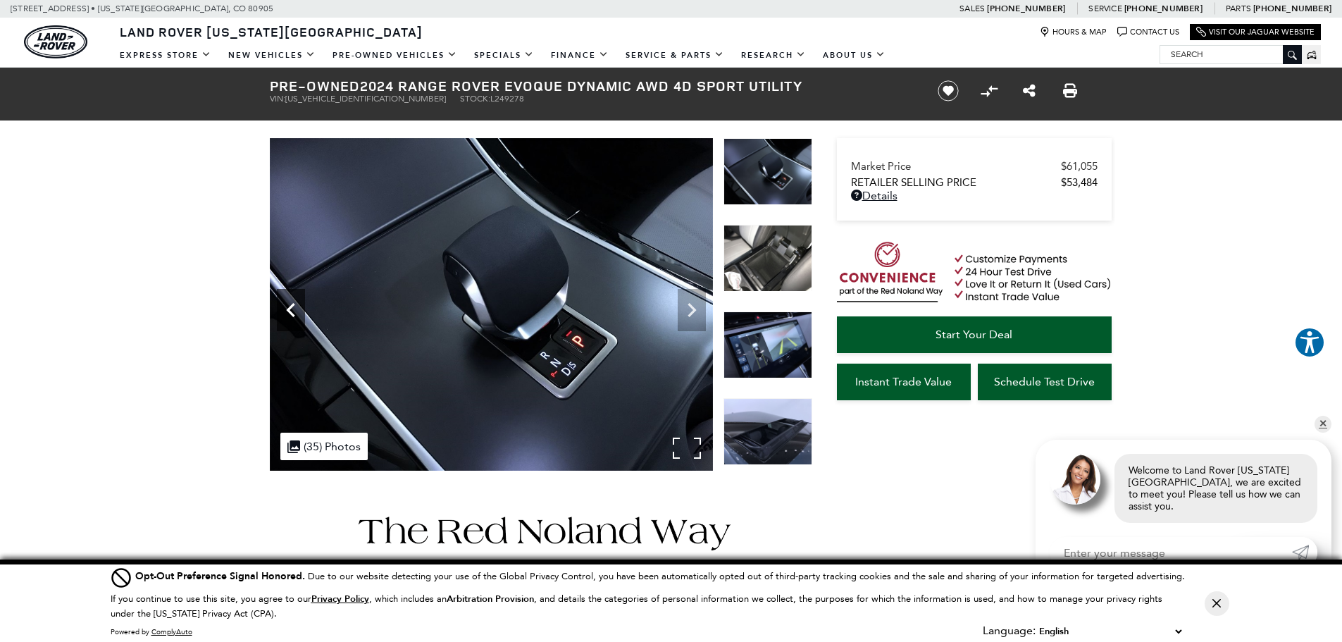
click at [285, 312] on icon "Previous" at bounding box center [291, 310] width 28 height 28
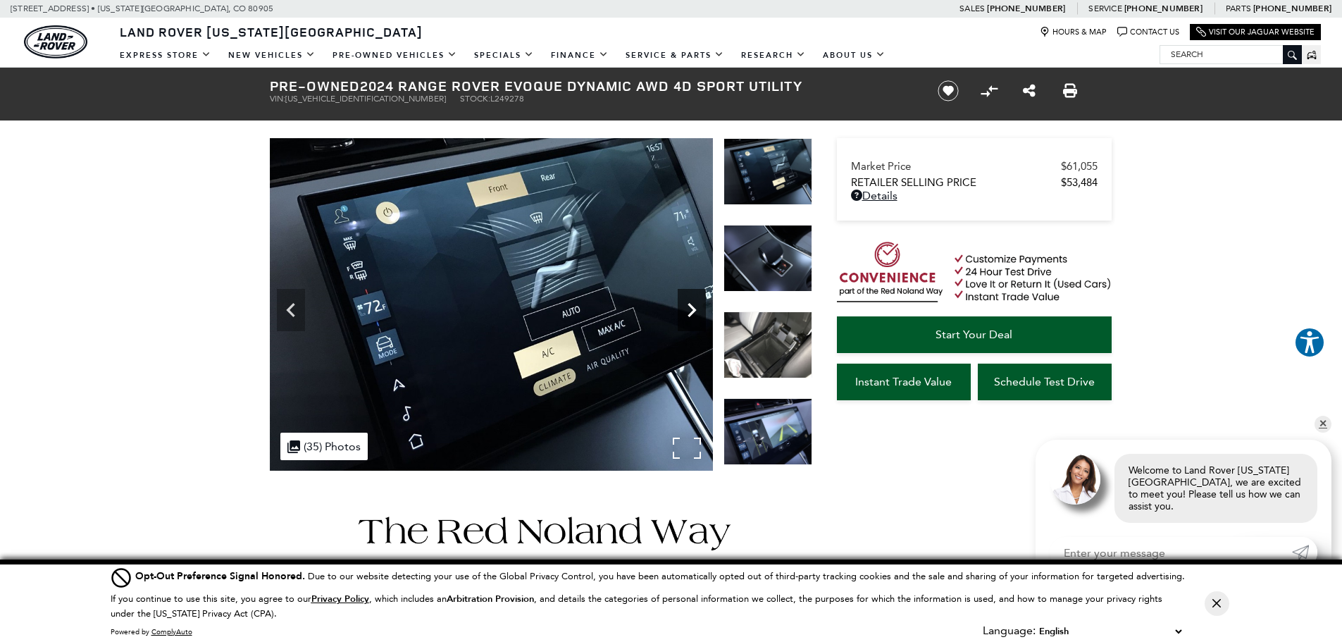
click at [697, 309] on icon "Next" at bounding box center [692, 310] width 28 height 28
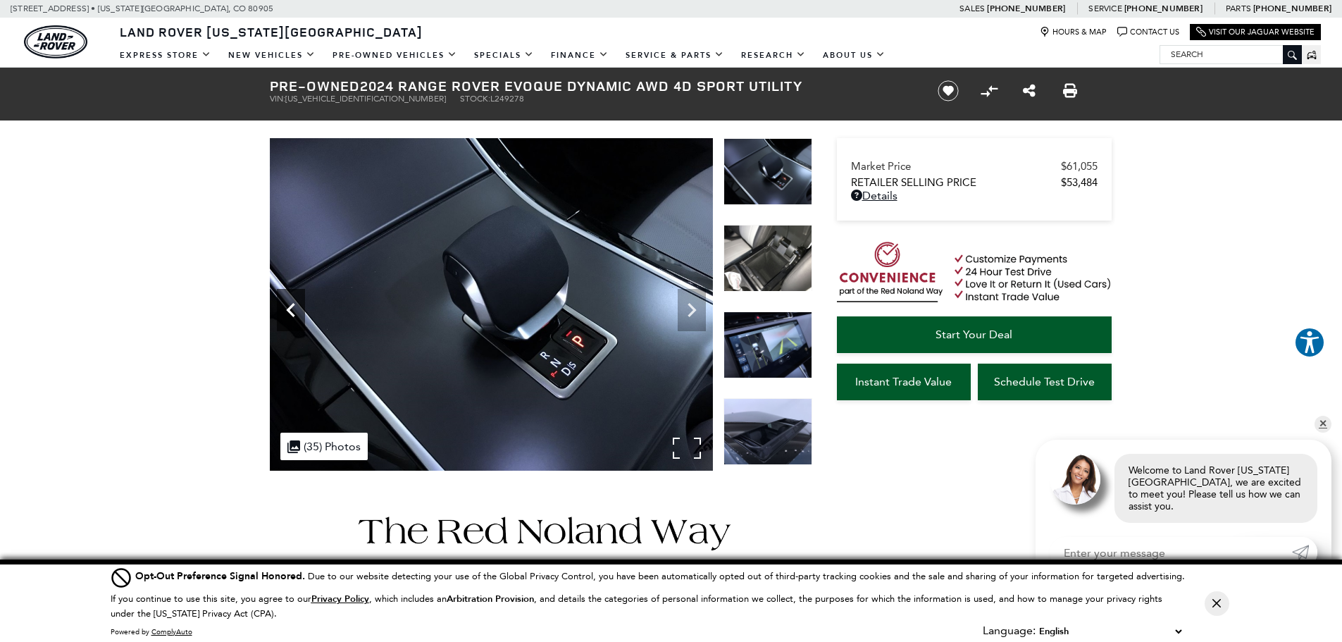
click at [297, 314] on icon "Previous" at bounding box center [291, 310] width 28 height 28
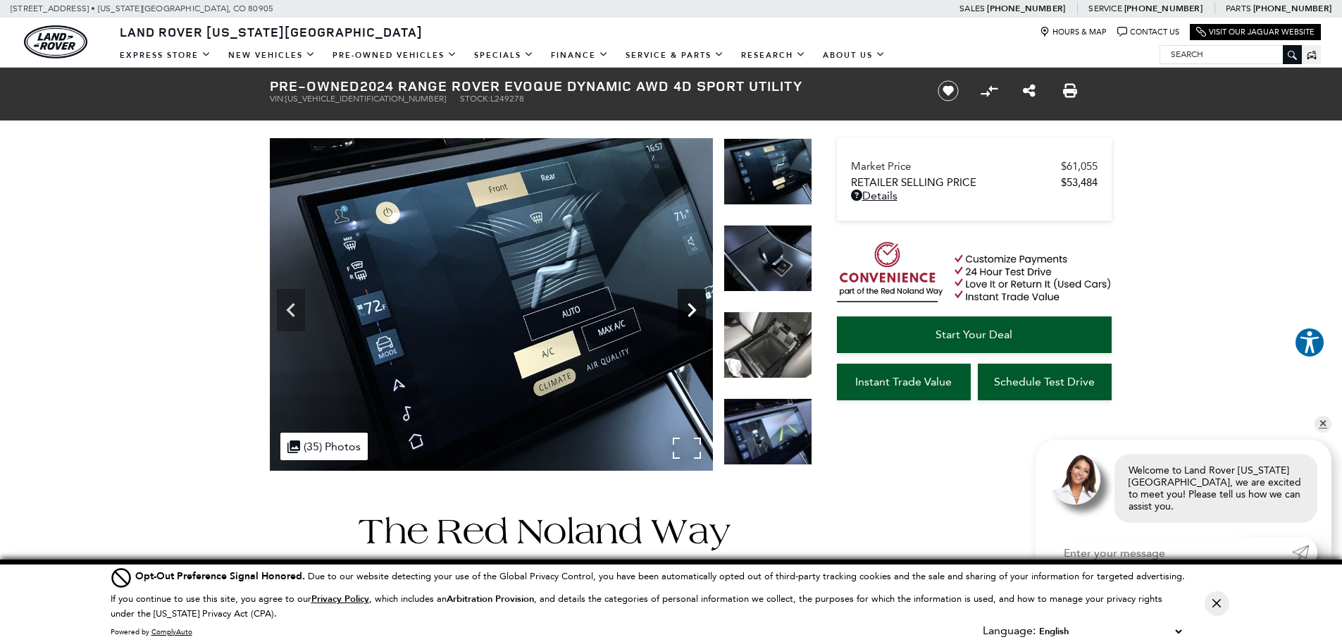
click at [685, 312] on icon "Next" at bounding box center [692, 310] width 28 height 28
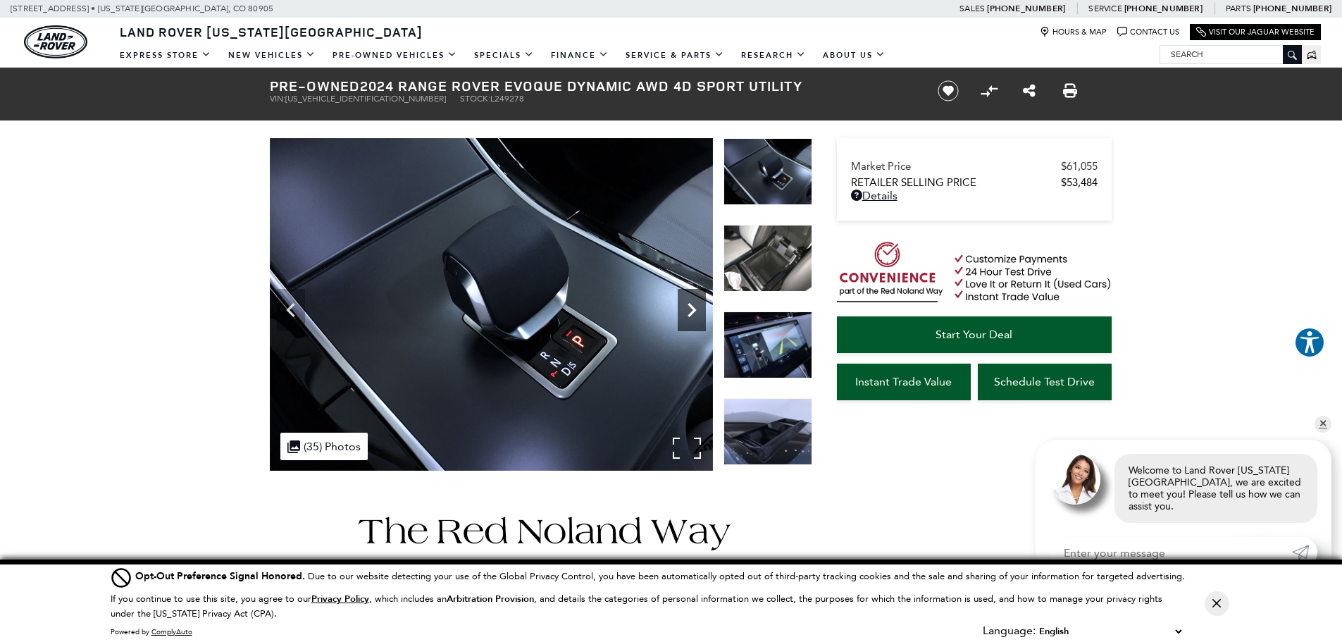
click at [685, 312] on icon "Next" at bounding box center [692, 310] width 28 height 28
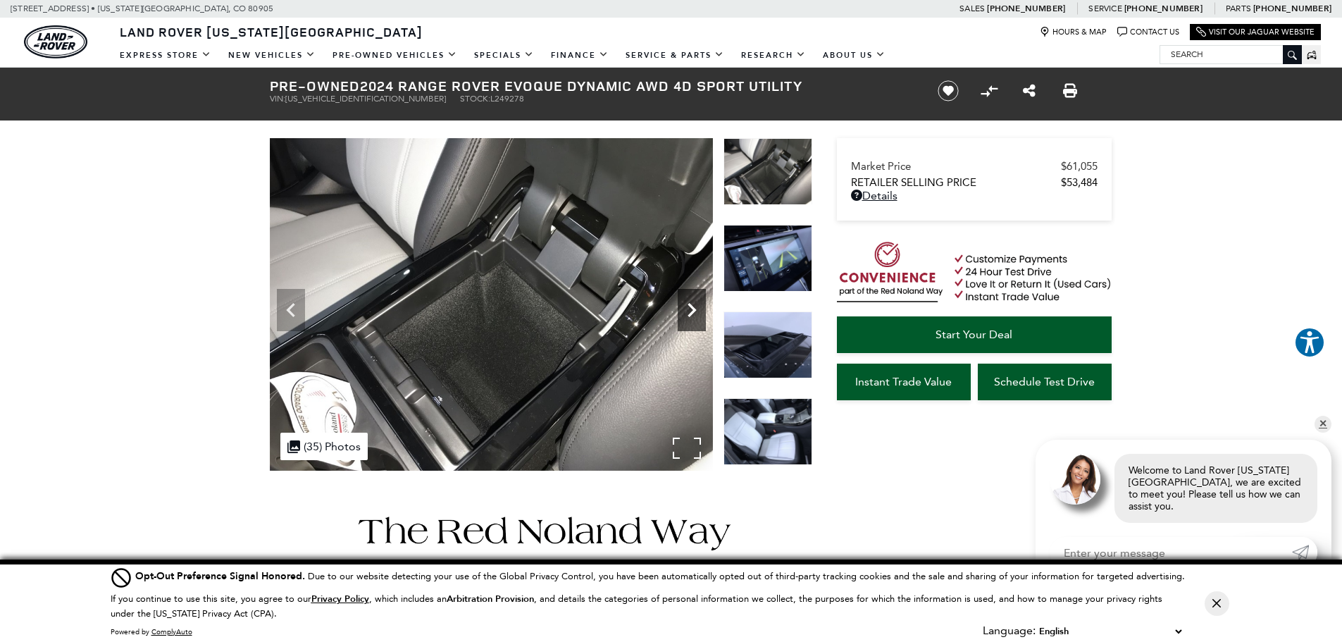
click at [684, 312] on icon "Next" at bounding box center [692, 310] width 28 height 28
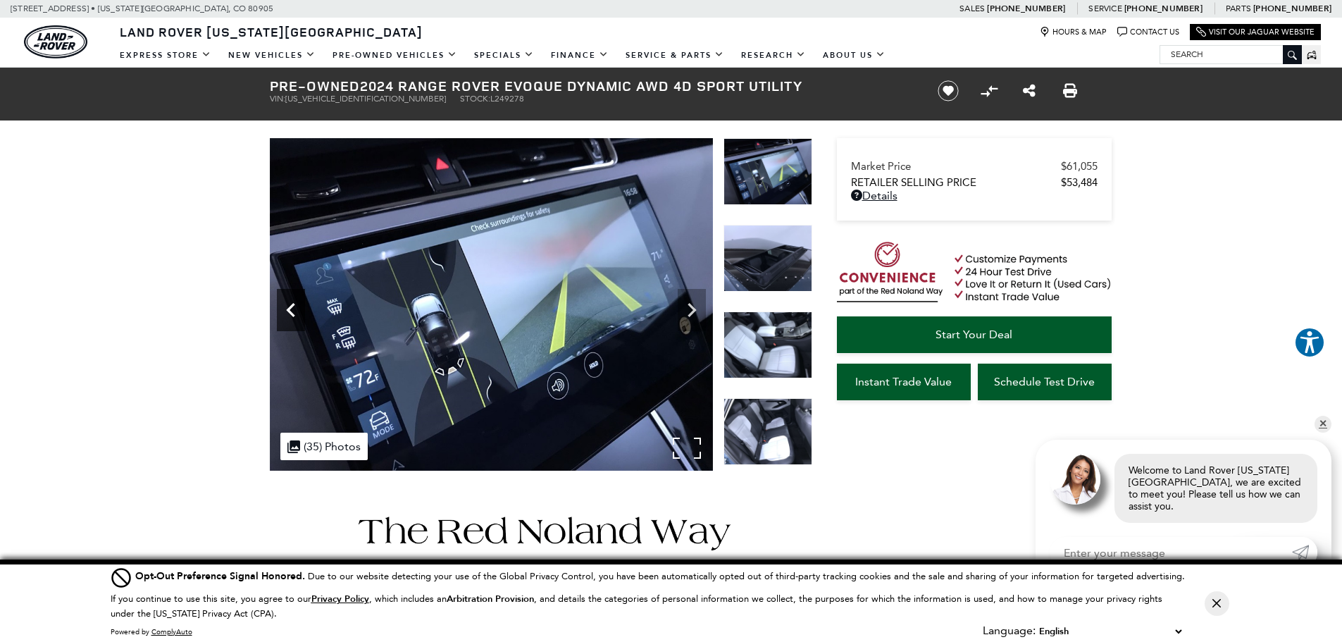
click at [285, 307] on icon "Previous" at bounding box center [291, 310] width 28 height 28
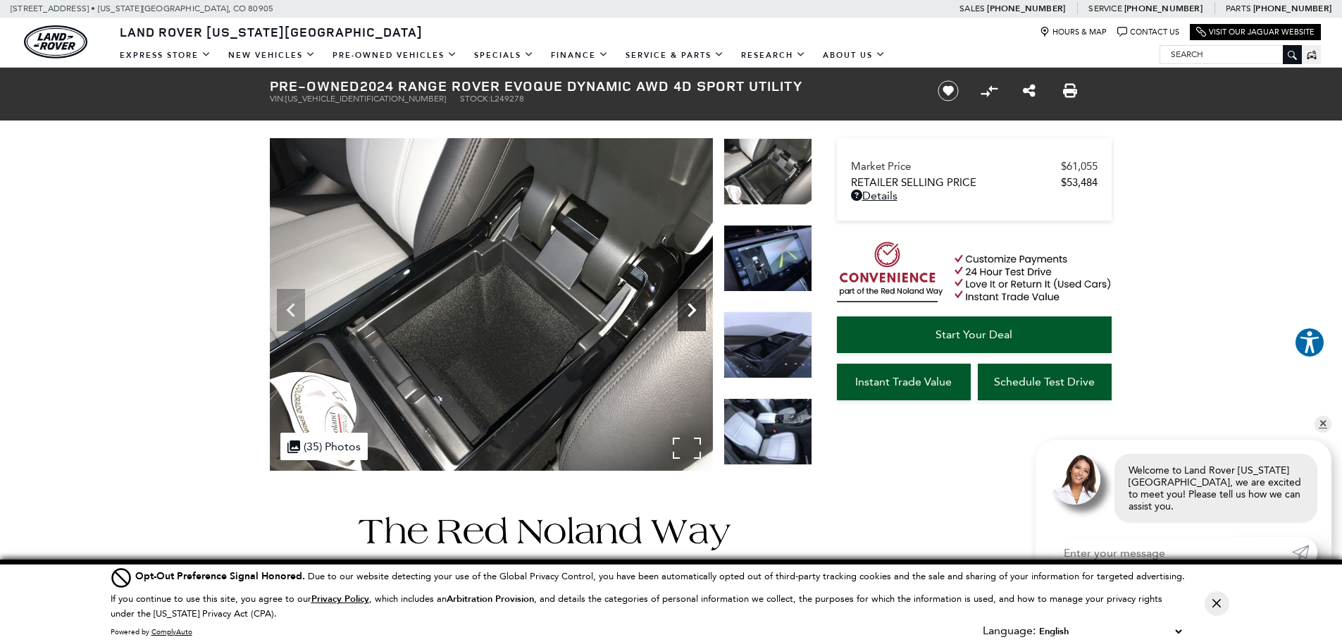
click at [692, 298] on icon "Next" at bounding box center [692, 310] width 28 height 28
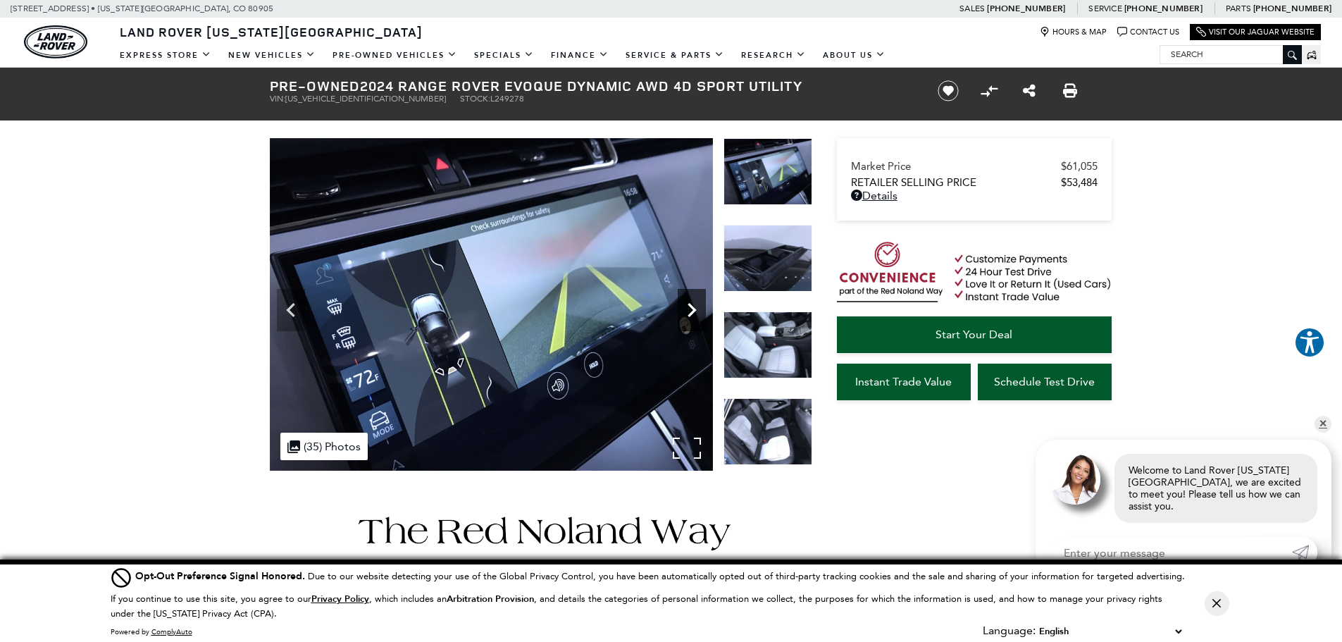
click at [690, 306] on icon "Next" at bounding box center [692, 310] width 8 height 14
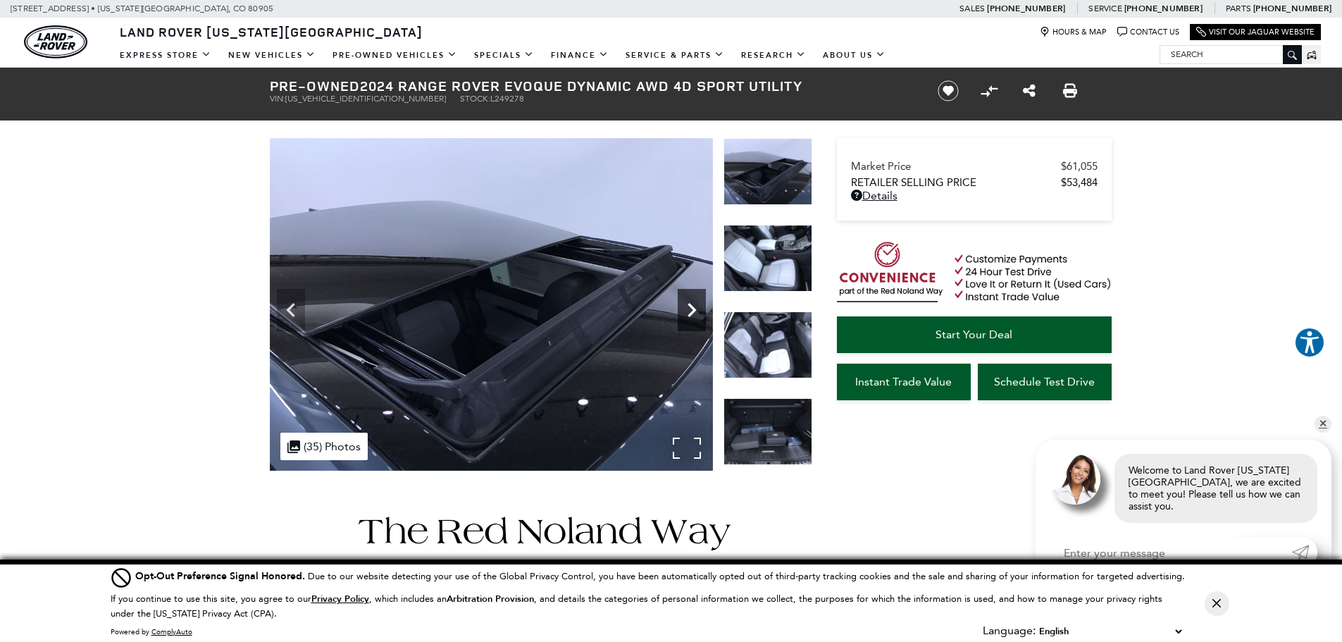
click at [690, 306] on icon "Next" at bounding box center [692, 310] width 8 height 14
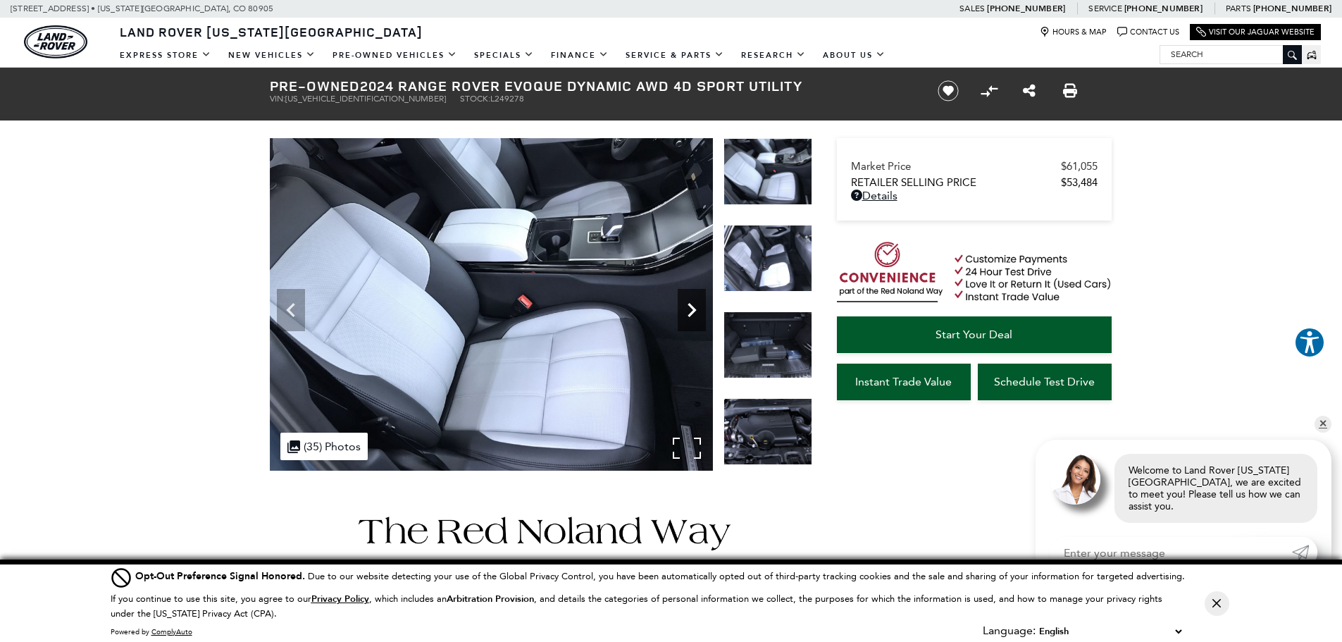
click at [690, 306] on icon "Next" at bounding box center [692, 310] width 8 height 14
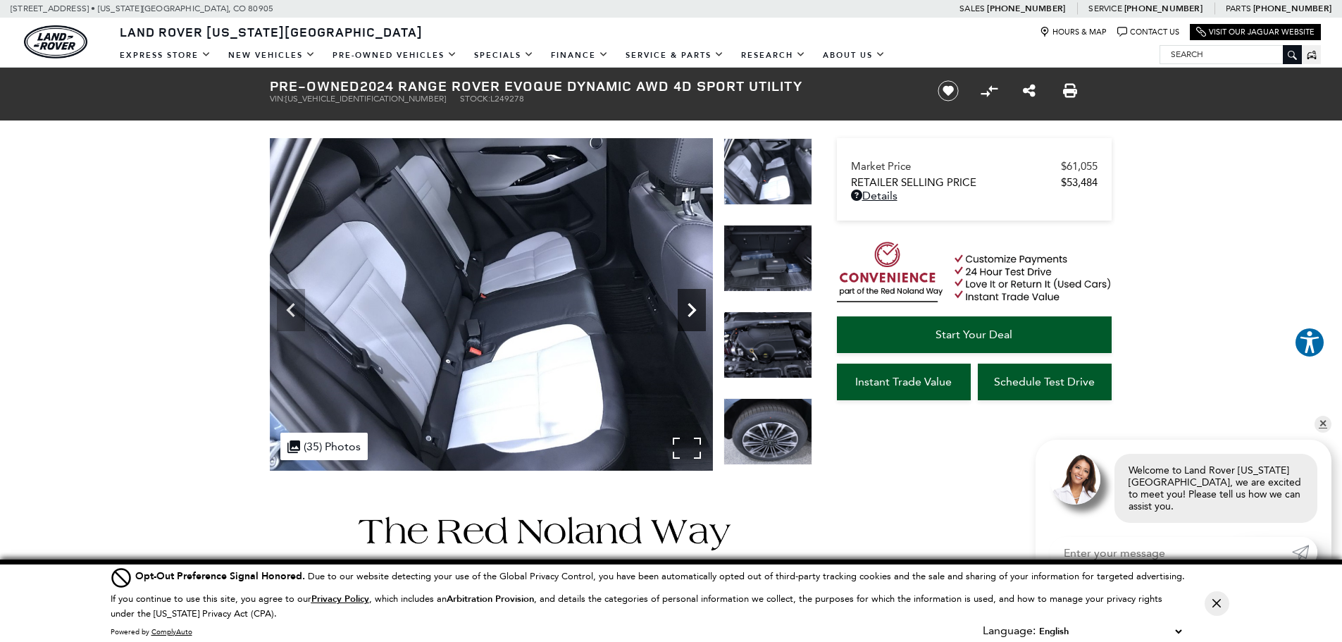
click at [690, 306] on icon "Next" at bounding box center [692, 310] width 8 height 14
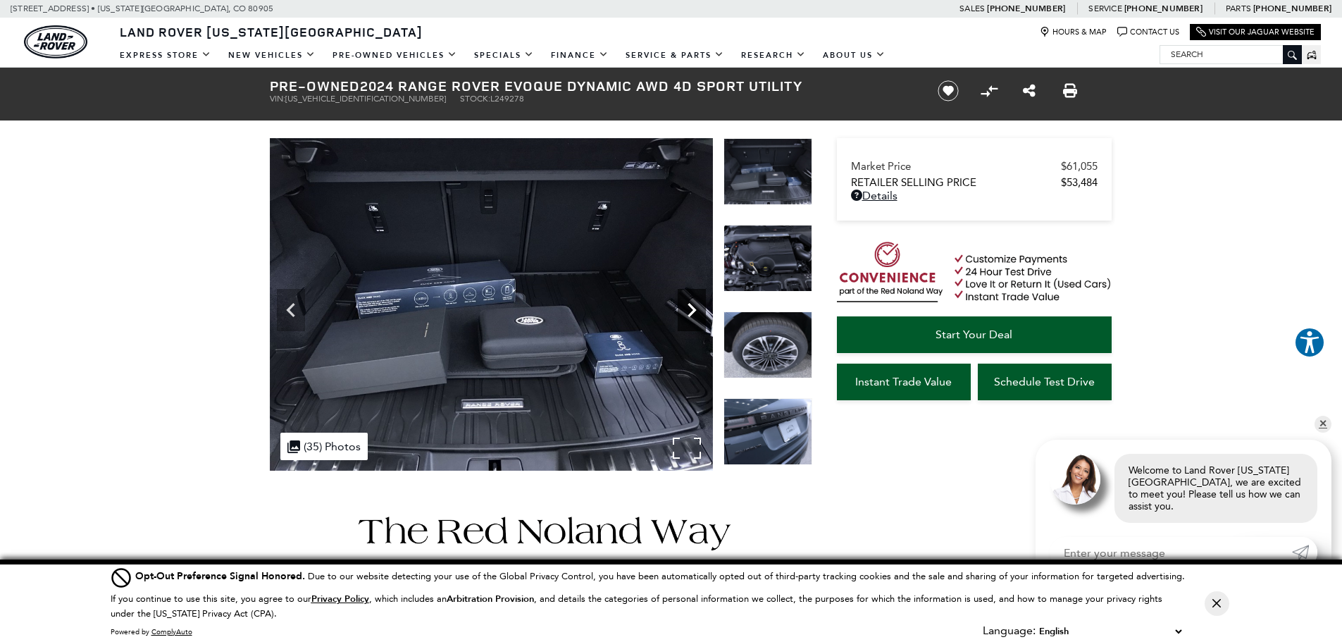
click at [690, 307] on icon "Next" at bounding box center [692, 310] width 8 height 14
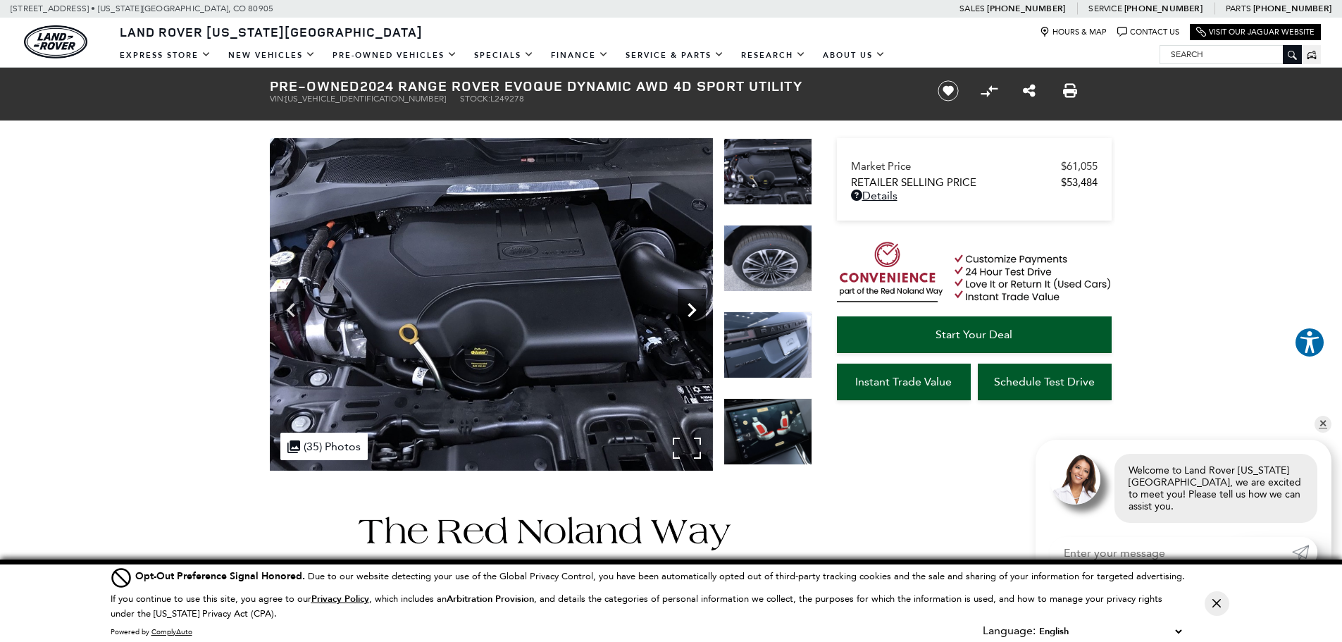
click at [690, 307] on icon "Next" at bounding box center [692, 310] width 8 height 14
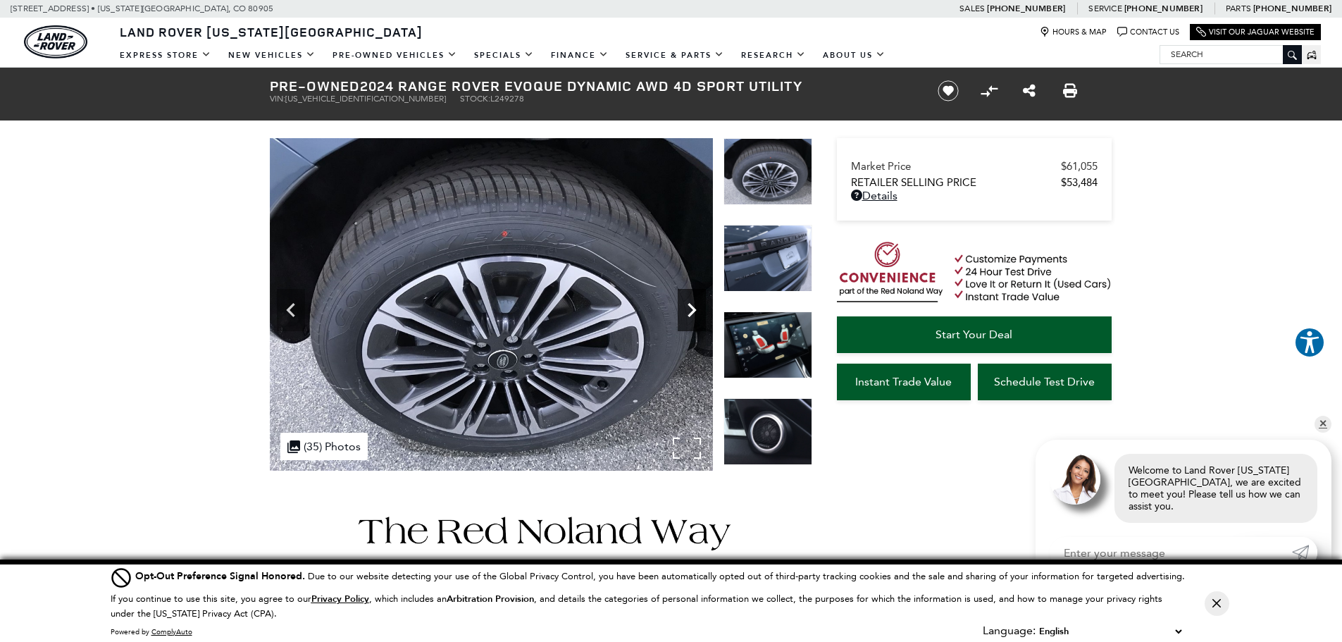
click at [686, 313] on icon "Next" at bounding box center [692, 310] width 28 height 28
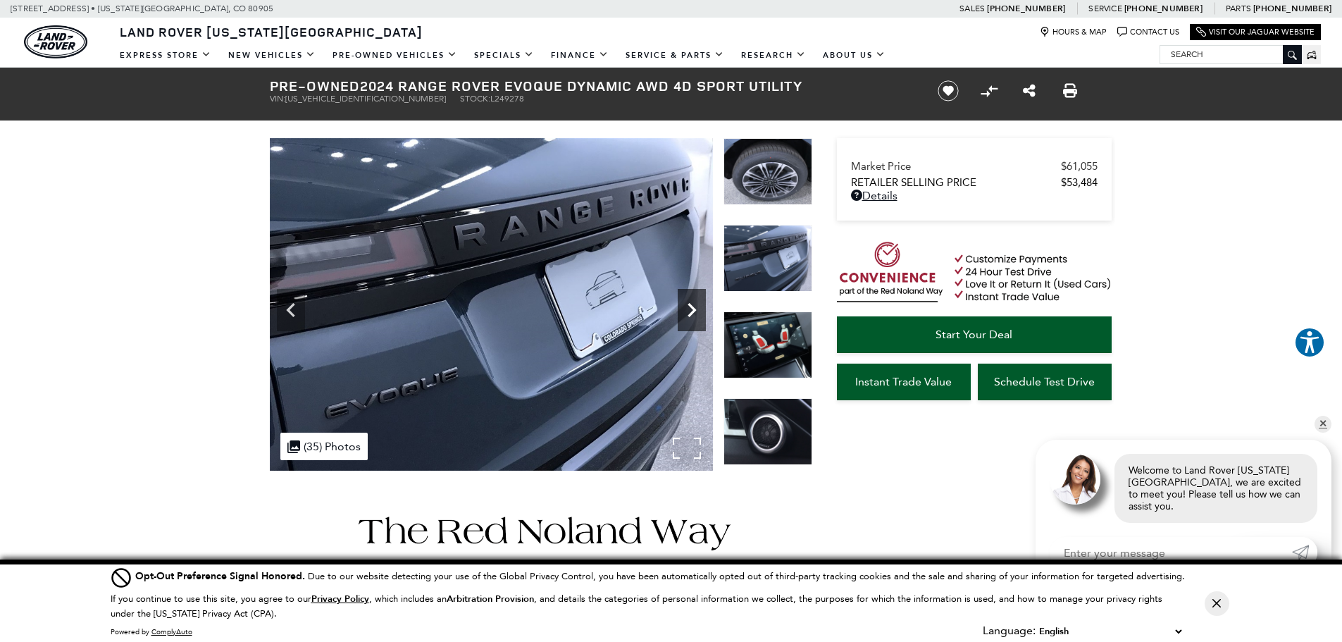
click at [686, 313] on icon "Next" at bounding box center [692, 310] width 28 height 28
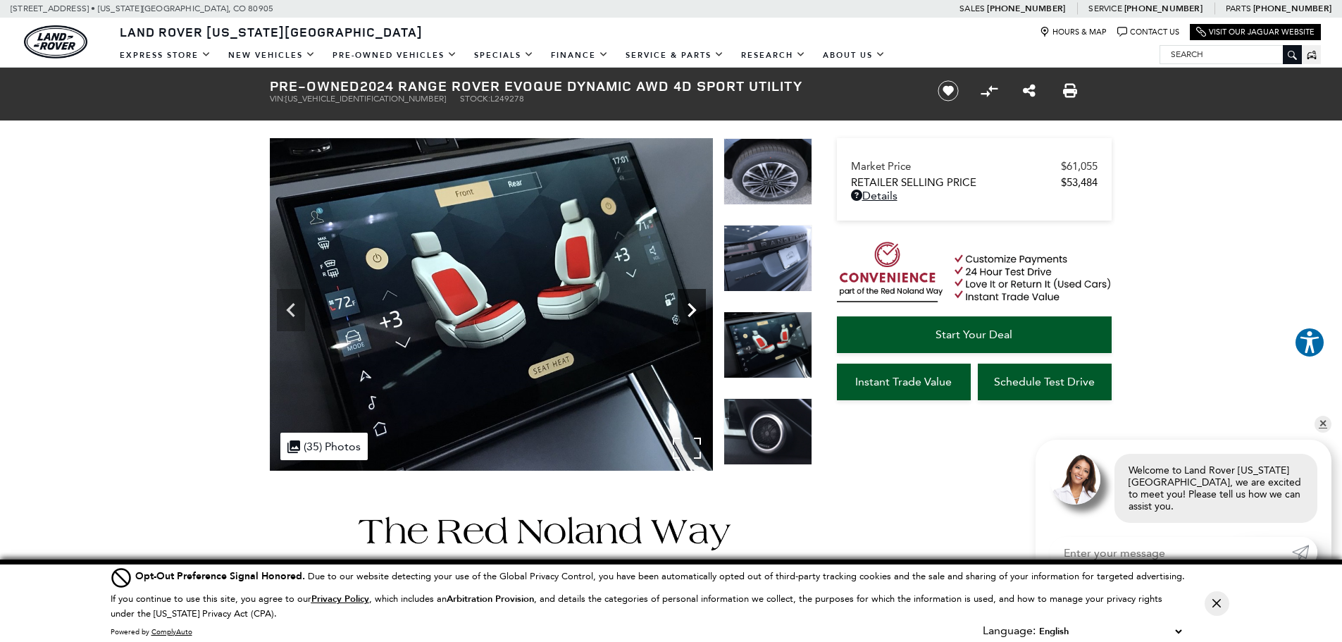
click at [686, 313] on icon "Next" at bounding box center [692, 310] width 28 height 28
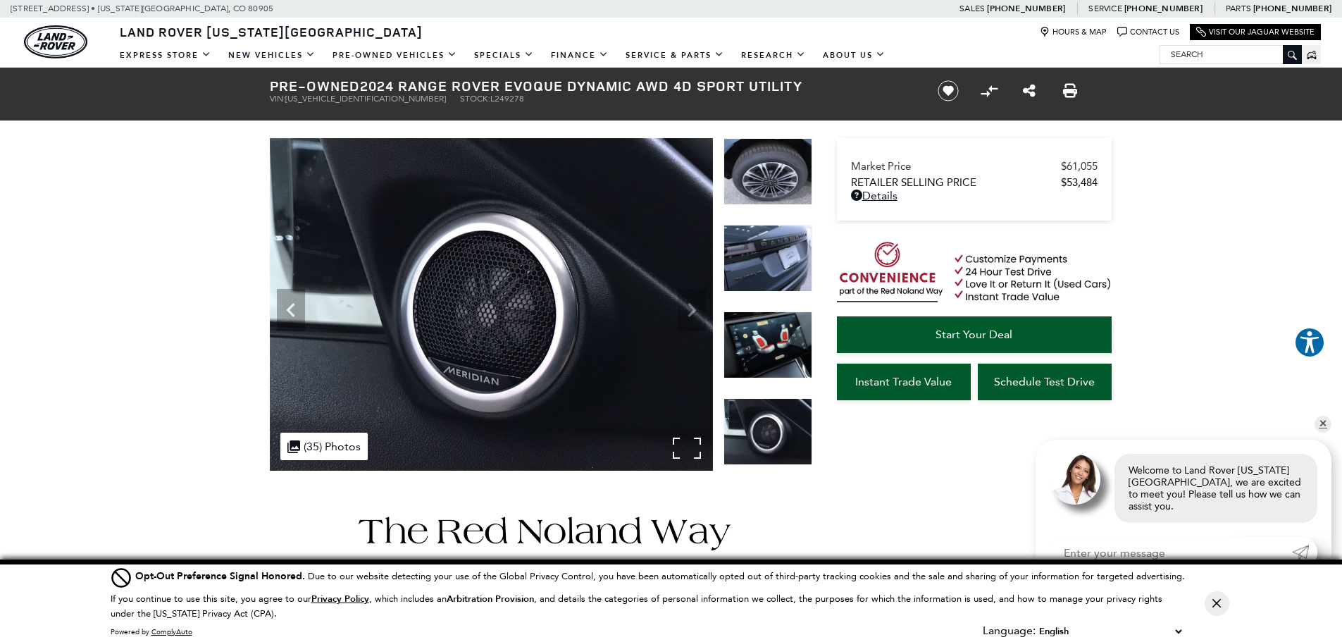
click at [686, 313] on img at bounding box center [491, 304] width 443 height 333
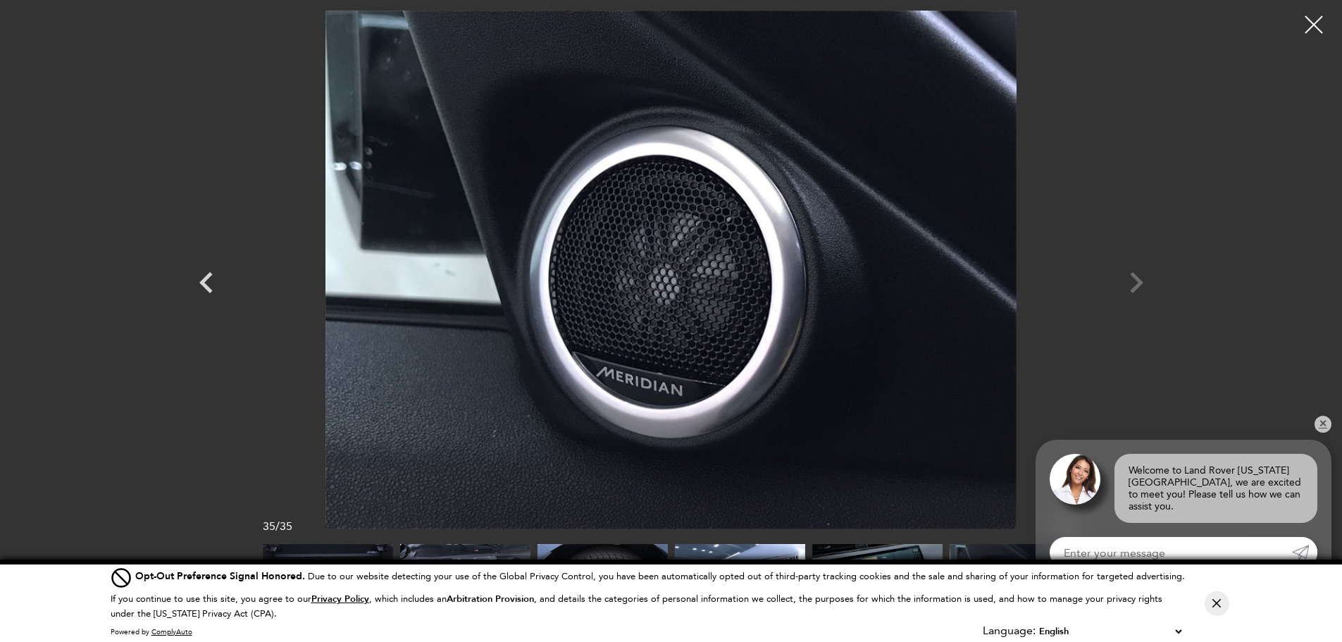
click at [1312, 19] on div at bounding box center [1314, 24] width 37 height 37
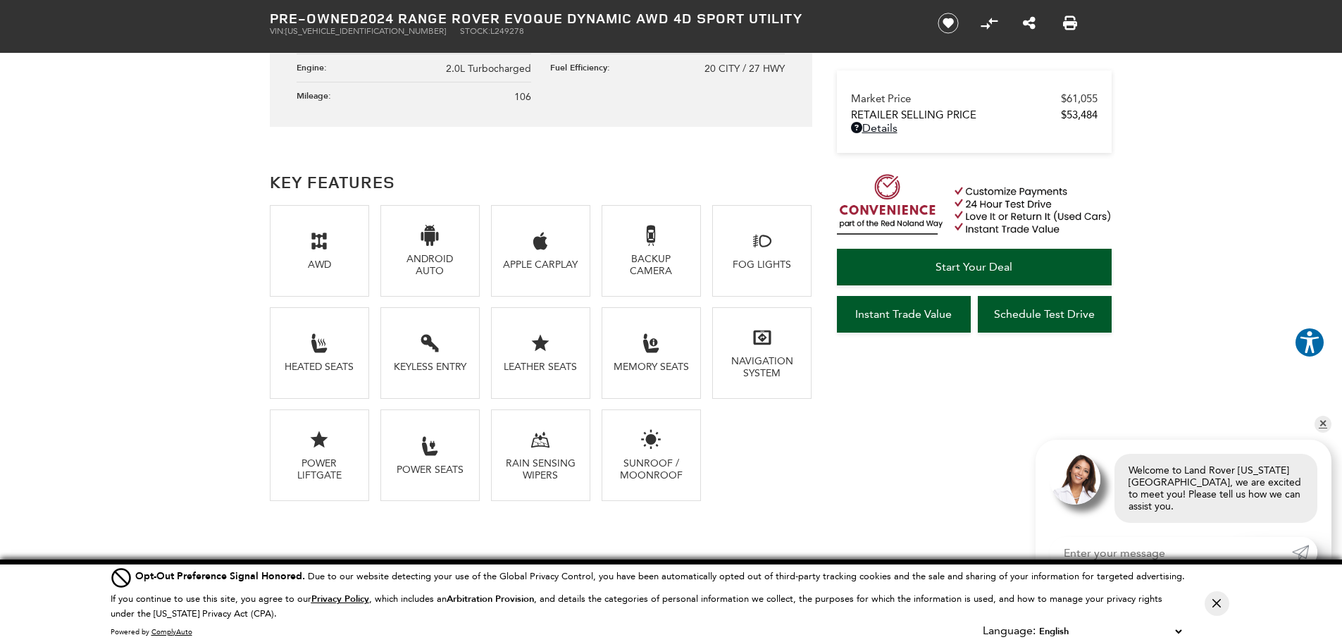
scroll to position [916, 0]
